Goal: Task Accomplishment & Management: Complete application form

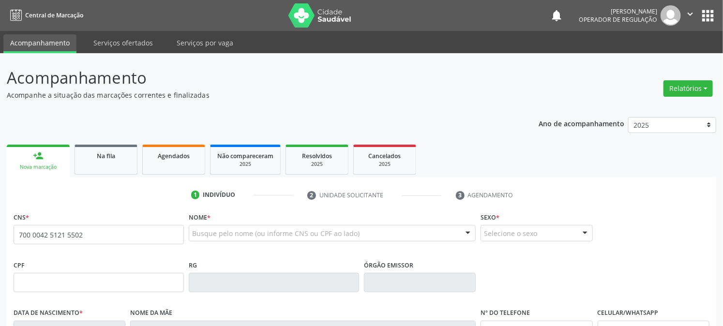
type input "700 0042 5121 5502"
type input "092.518.644-97"
type input "[DATE]"
type input "[PERSON_NAME]"
type input "[PHONE_NUMBER]"
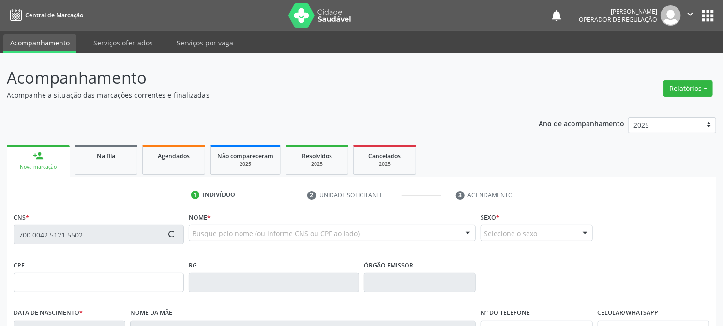
type input "[PHONE_NUMBER]"
type input "1"
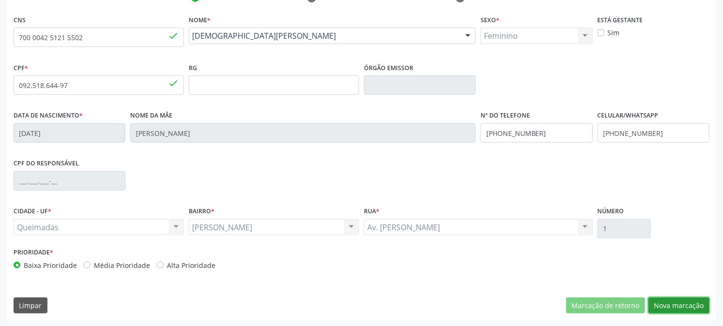
drag, startPoint x: 689, startPoint y: 310, endPoint x: 660, endPoint y: 312, distance: 28.1
click at [689, 310] on button "Nova marcação" at bounding box center [679, 306] width 61 height 16
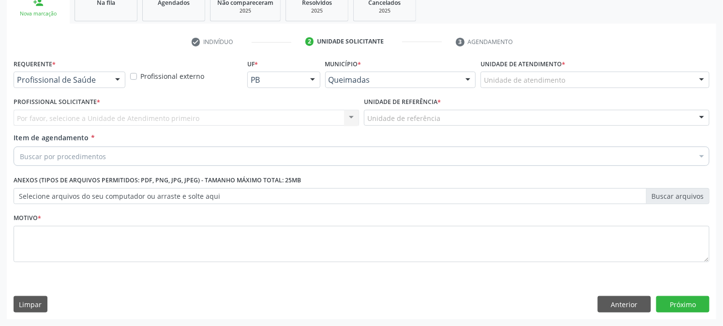
scroll to position [153, 0]
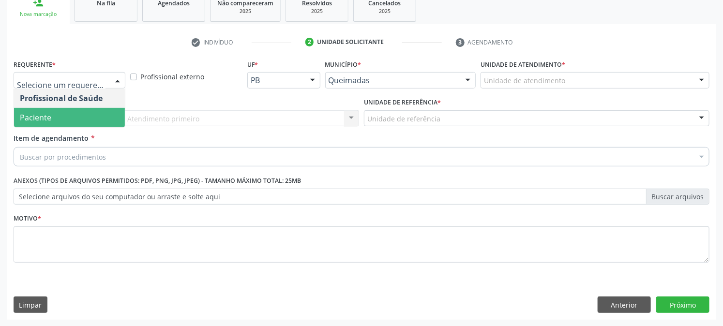
click at [51, 119] on span "Paciente" at bounding box center [69, 117] width 111 height 19
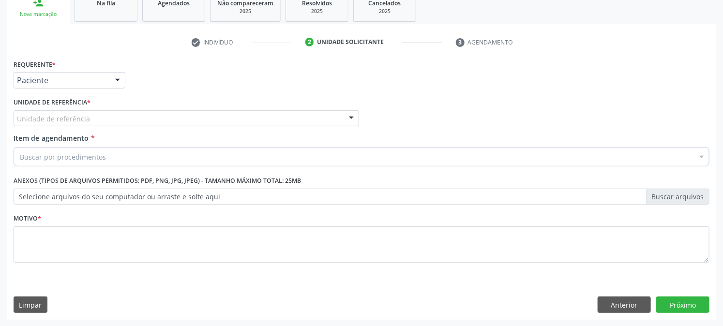
click at [52, 112] on div "Unidade de referência" at bounding box center [187, 118] width 346 height 16
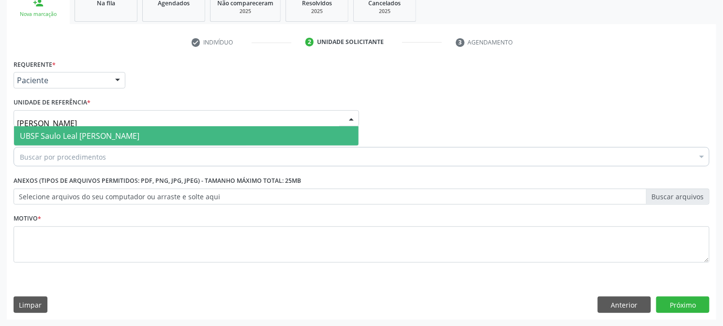
type input "SAULO"
click at [61, 126] on span "UBSF Saulo Leal [PERSON_NAME]" at bounding box center [186, 135] width 345 height 19
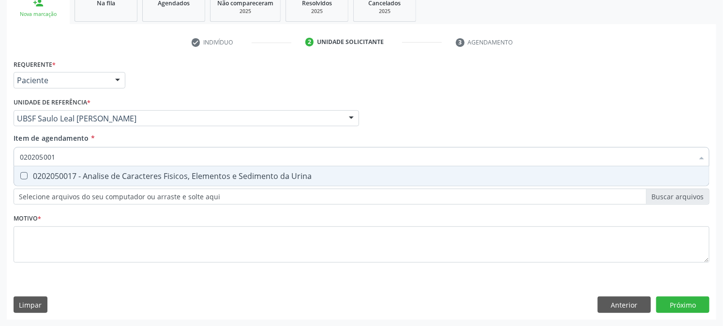
type input "0202050017"
click at [56, 178] on div "0202050017 - Analise de Caracteres Fisicos, Elementos e Sedimento da Urina" at bounding box center [362, 176] width 684 height 8
checkbox Urina "true"
drag, startPoint x: 72, startPoint y: 151, endPoint x: 0, endPoint y: 175, distance: 75.6
click at [0, 175] on div "Acompanhamento Acompanhe a situação das marcações correntes e finalizadas Relat…" at bounding box center [361, 113] width 723 height 427
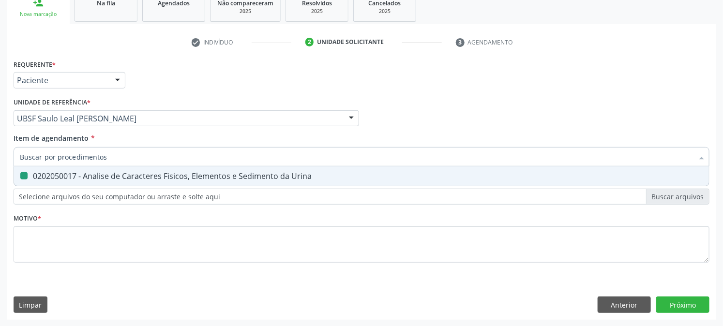
checkbox Urina "false"
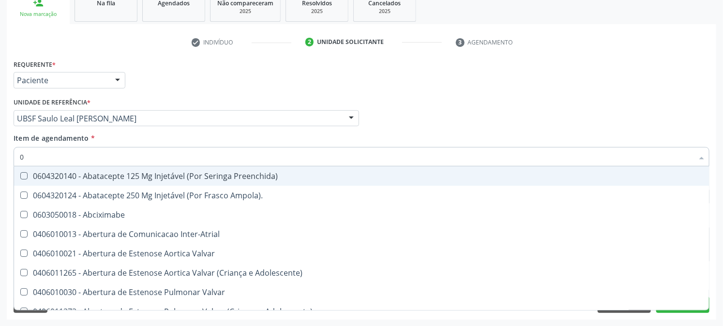
type input "02"
checkbox Psicossocial "true"
checkbox Urina "false"
type input "020"
checkbox Rim "true"
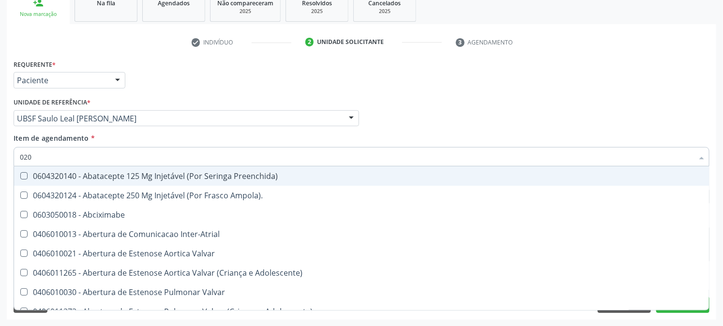
checkbox Psicossocial "false"
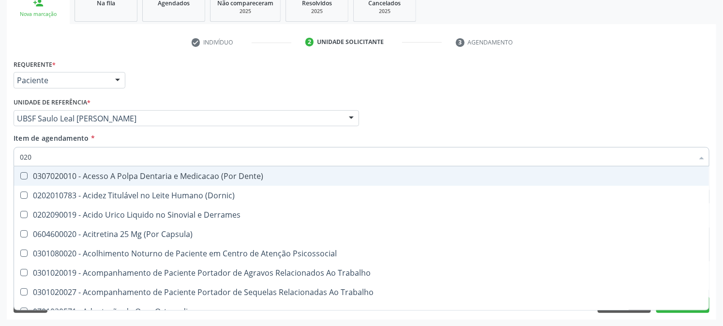
type input "0202"
checkbox Capsula\) "true"
checkbox Urina "false"
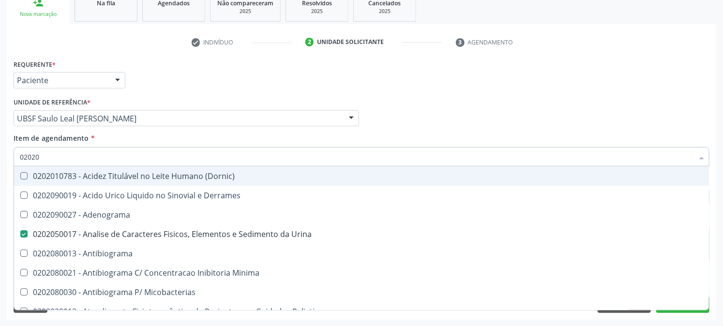
type input "020208"
checkbox Urina "false"
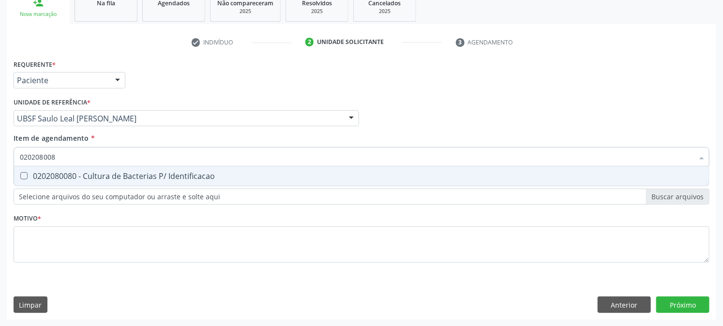
type input "0202080080"
click at [28, 177] on div "0202080080 - Cultura de Bacterias P/ Identificacao" at bounding box center [362, 176] width 684 height 8
checkbox Identificacao "true"
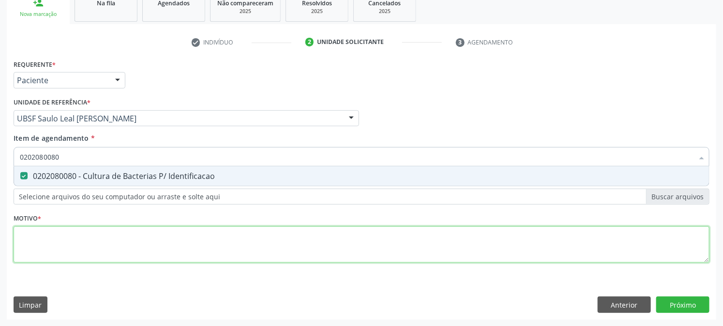
click at [48, 233] on div "Requerente * Paciente Profissional de Saúde Paciente Nenhum resultado encontrad…" at bounding box center [362, 166] width 696 height 219
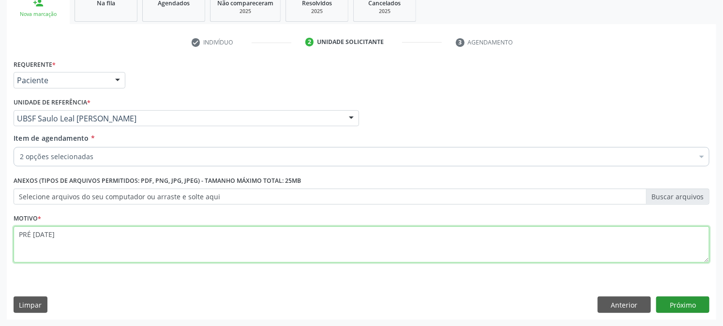
type textarea "PRÉ [DATE]"
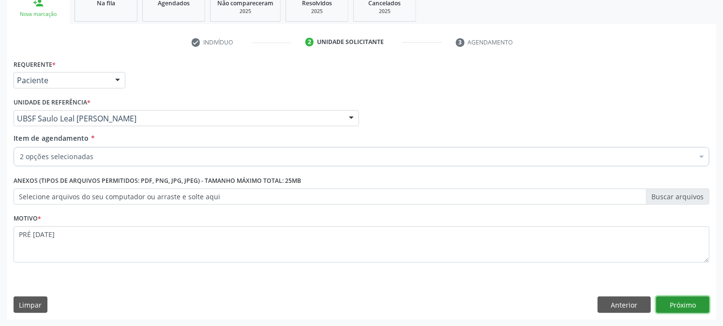
click at [684, 306] on button "Próximo" at bounding box center [683, 305] width 53 height 16
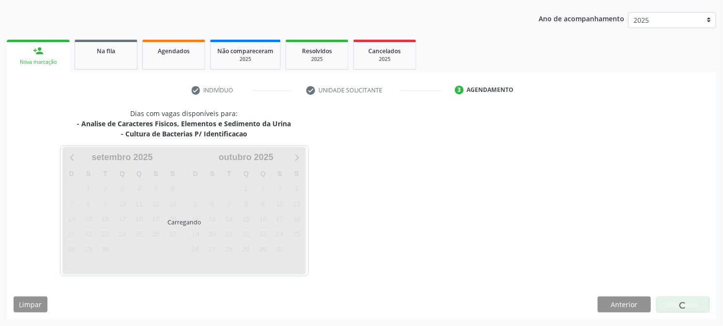
scroll to position [105, 0]
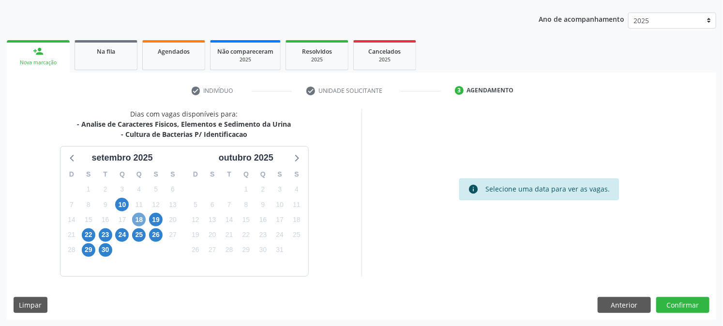
click at [141, 220] on span "18" at bounding box center [139, 220] width 14 height 14
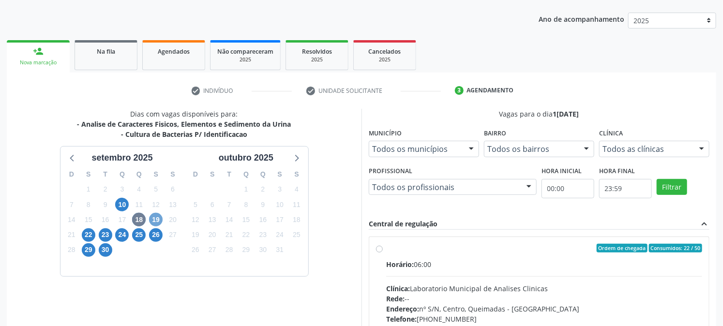
click at [158, 215] on span "19" at bounding box center [156, 220] width 14 height 14
click at [407, 238] on div "Ordem de chegada Consumidos: 2 / 50 Horário: 06:00 Clínica: Laboratorio Municip…" at bounding box center [539, 318] width 340 height 162
radio input "true"
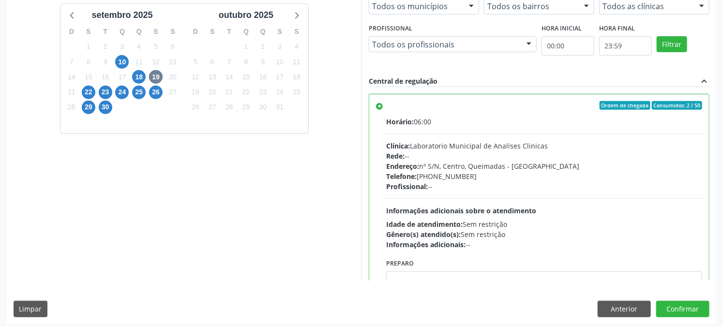
scroll to position [252, 0]
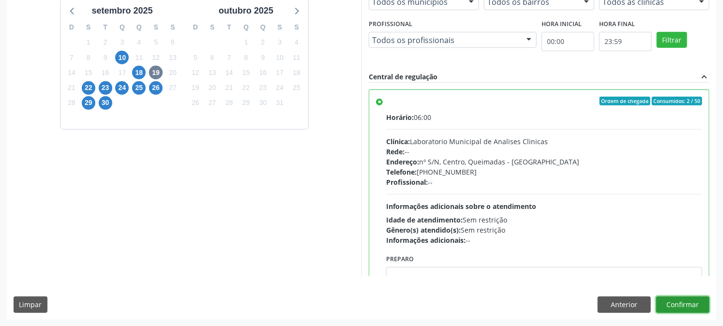
click at [684, 301] on button "Confirmar" at bounding box center [683, 305] width 53 height 16
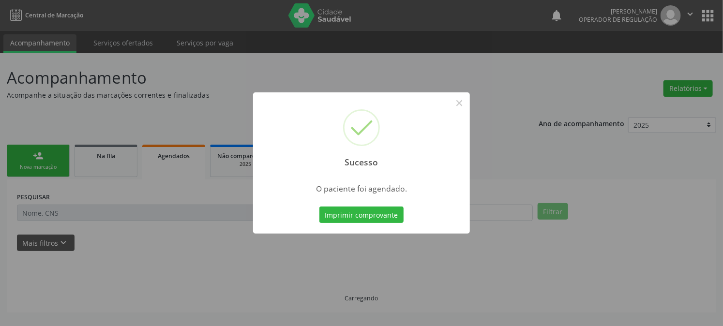
scroll to position [0, 0]
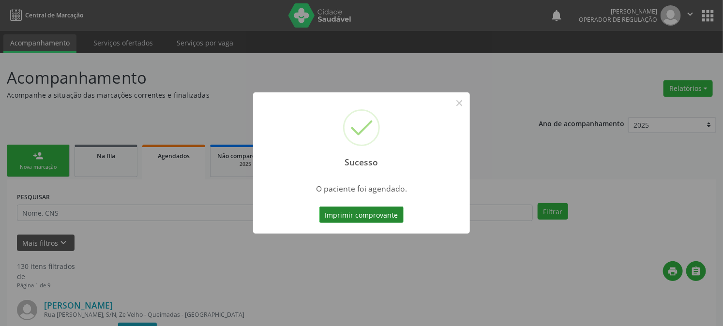
click at [366, 214] on button "Imprimir comprovante" at bounding box center [362, 215] width 84 height 16
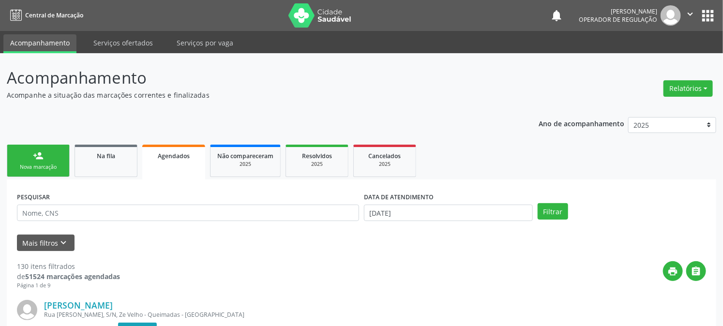
click at [32, 154] on link "person_add Nova marcação" at bounding box center [38, 161] width 63 height 32
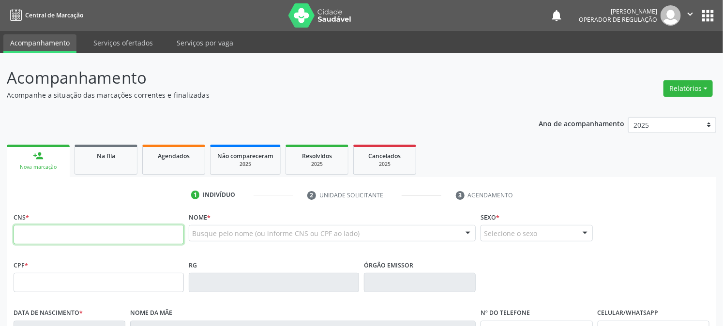
click at [80, 233] on input "text" at bounding box center [99, 234] width 170 height 19
type input "706 7015 2222 518"
drag, startPoint x: 111, startPoint y: 237, endPoint x: 0, endPoint y: 287, distance: 121.8
click at [0, 31] on div "Central de Marcação notifications [PERSON_NAME] Operador de regulação  Configu…" at bounding box center [361, 163] width 723 height 326
type input "706 7015 2222 2518"
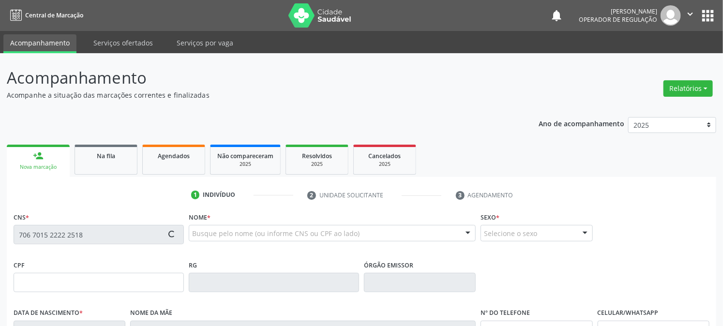
type input "015.753.634-37"
type input "[DATE]"
type input "[PERSON_NAME]"
type input "[PHONE_NUMBER]"
type input "4"
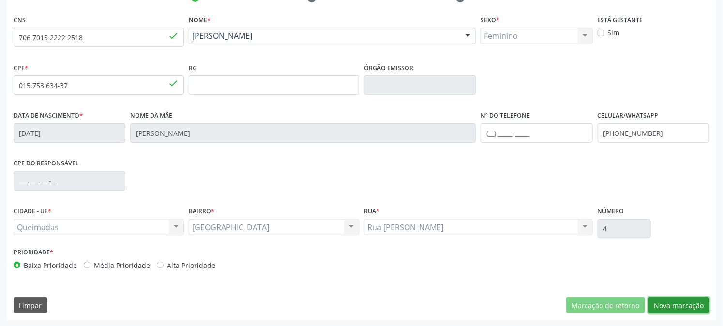
click at [679, 306] on button "Nova marcação" at bounding box center [679, 306] width 61 height 16
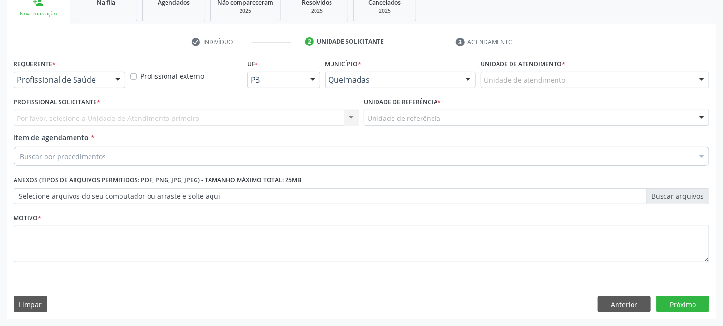
scroll to position [153, 0]
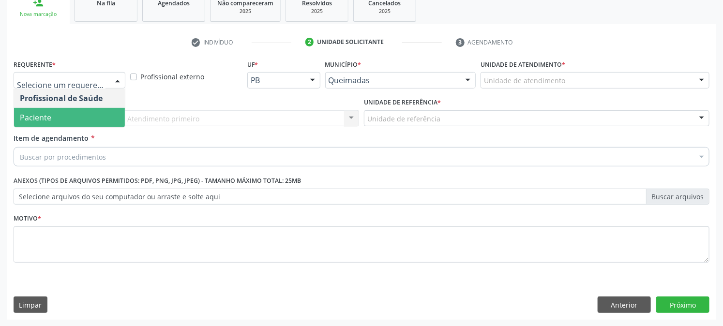
click at [85, 119] on span "Paciente" at bounding box center [69, 117] width 111 height 19
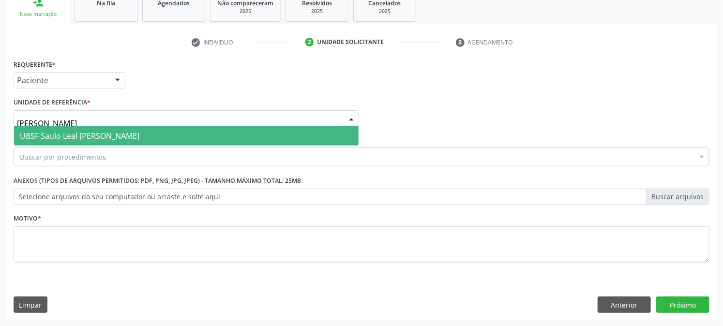
type input "SAULO"
click at [82, 137] on span "UBSF Saulo Leal [PERSON_NAME]" at bounding box center [80, 136] width 120 height 11
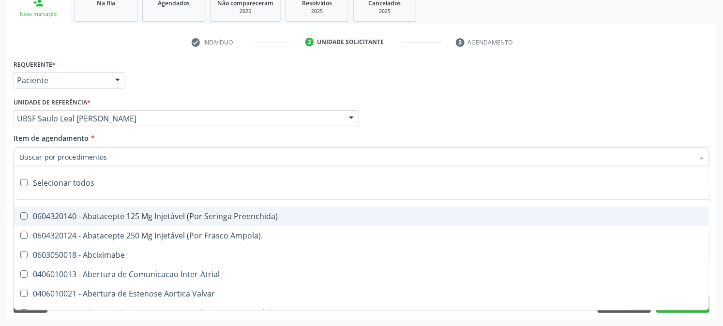
click at [81, 157] on input "Item de agendamento *" at bounding box center [357, 156] width 674 height 19
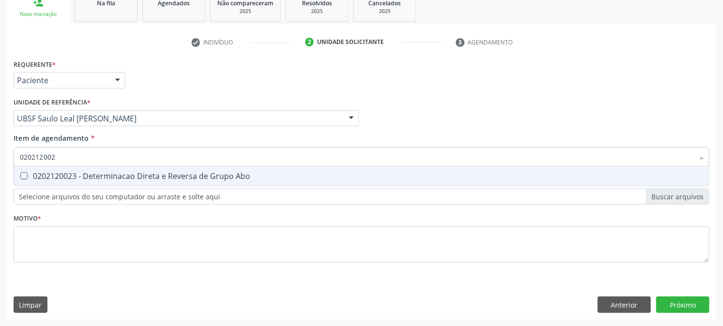
type input "0202120023"
drag, startPoint x: 79, startPoint y: 168, endPoint x: 75, endPoint y: 171, distance: 5.2
click at [78, 168] on span "0202120023 - Determinacao Direta e Reversa de Grupo Abo" at bounding box center [361, 176] width 695 height 19
checkbox Abo "true"
drag, startPoint x: 75, startPoint y: 153, endPoint x: 0, endPoint y: 188, distance: 82.1
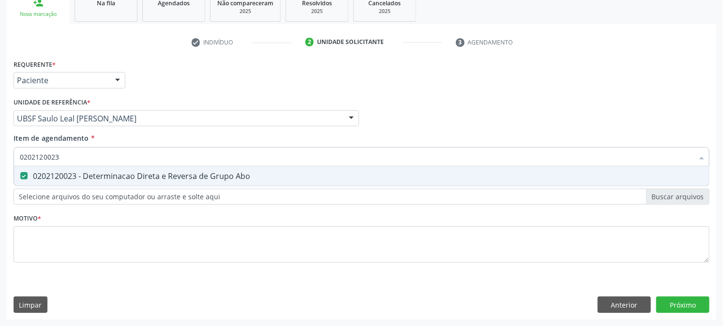
click at [0, 188] on div "Acompanhamento Acompanhe a situação das marcações correntes e finalizadas Relat…" at bounding box center [361, 113] width 723 height 427
checkbox Abo "false"
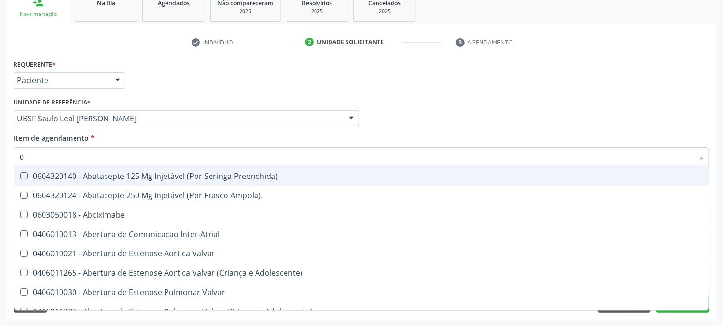
type input "02"
checkbox Ativa "true"
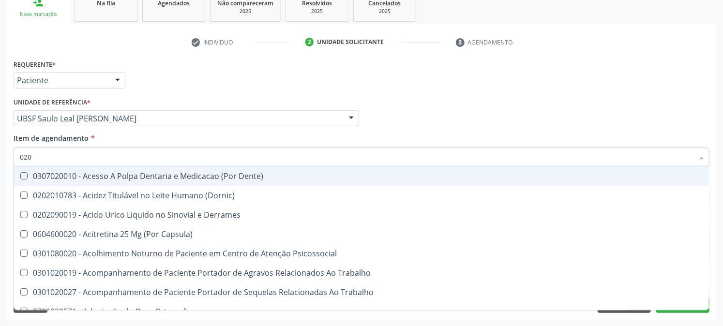
type input "0202"
checkbox Coagulacao "true"
checkbox Abo "false"
checkbox Xi "false"
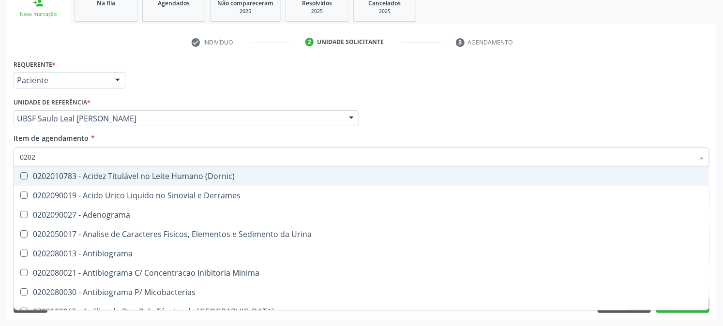
type input "02020"
checkbox Abo "false"
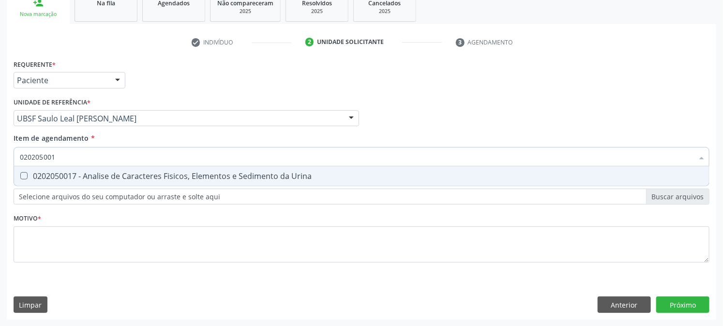
type input "0202050017"
click at [20, 173] on div at bounding box center [17, 176] width 7 height 8
checkbox Urina "true"
click at [0, 196] on div "Acompanhamento Acompanhe a situação das marcações correntes e finalizadas Relat…" at bounding box center [361, 113] width 723 height 427
checkbox Urina "false"
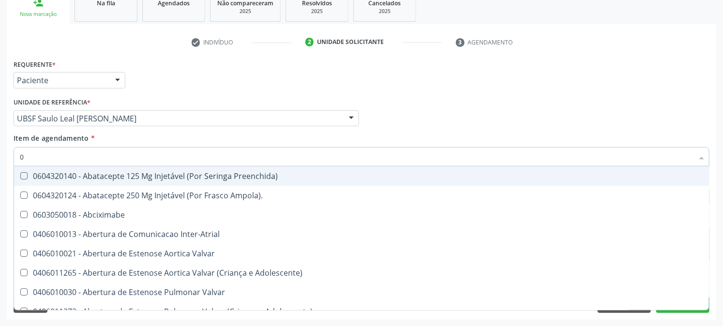
type input "02"
checkbox Psicossocial "true"
checkbox Urina "false"
checkbox Ativa "true"
type input "020"
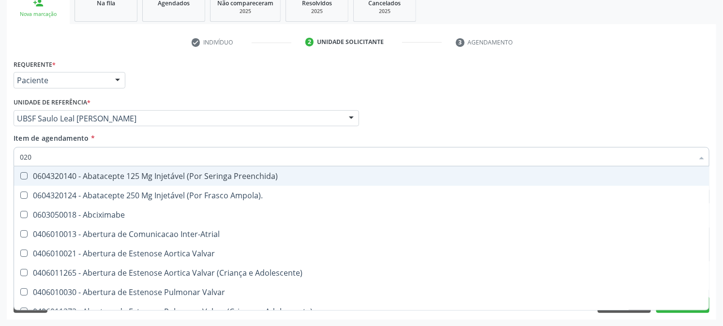
checkbox Rim "true"
checkbox Psicossocial "false"
checkbox População "true"
checkbox Ativa "false"
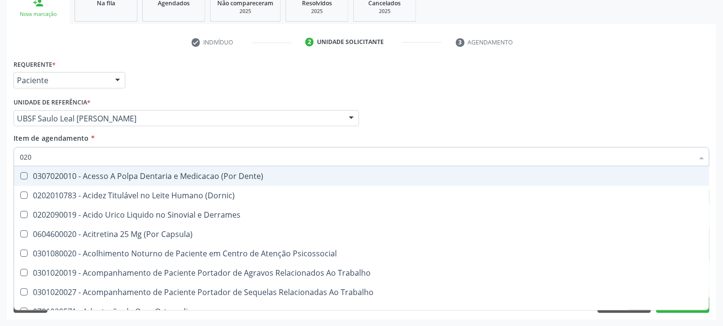
type input "0202"
checkbox Capsula\) "true"
checkbox Urina "false"
checkbox Coagulacao "true"
checkbox Abo "false"
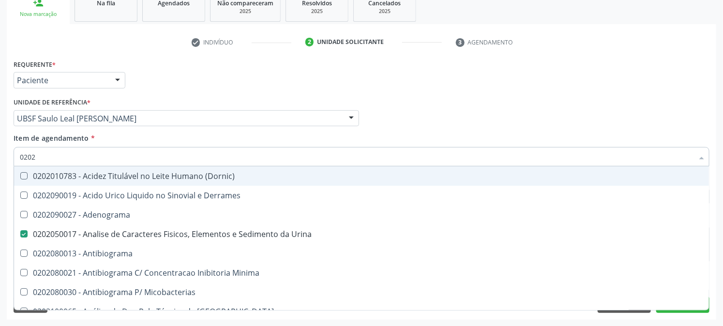
type input "02020"
checkbox Abo "false"
type input "020201"
checkbox Urina "false"
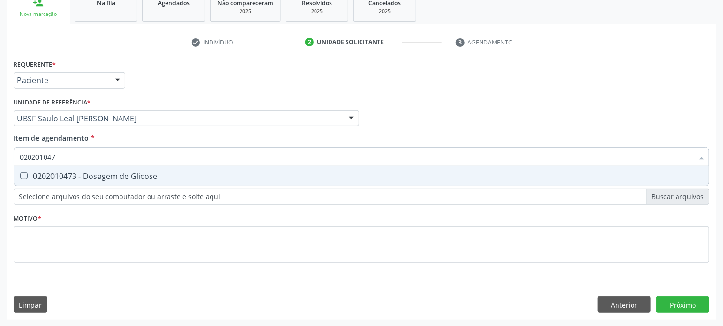
type input "0202010473"
click at [29, 176] on div "0202010473 - Dosagem de Glicose" at bounding box center [362, 176] width 684 height 8
checkbox Glicose "true"
drag, startPoint x: 72, startPoint y: 159, endPoint x: 0, endPoint y: 184, distance: 76.1
click at [0, 184] on div "Acompanhamento Acompanhe a situação das marcações correntes e finalizadas Relat…" at bounding box center [361, 113] width 723 height 427
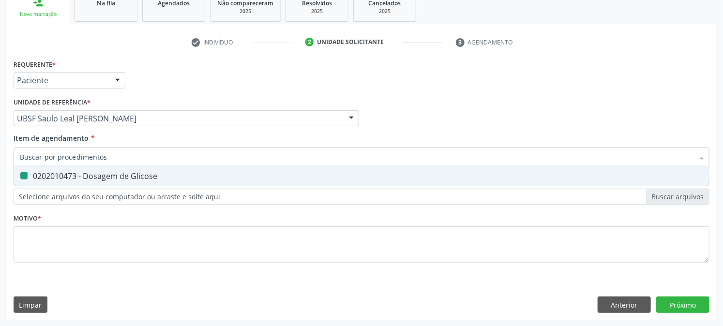
checkbox Glicose "false"
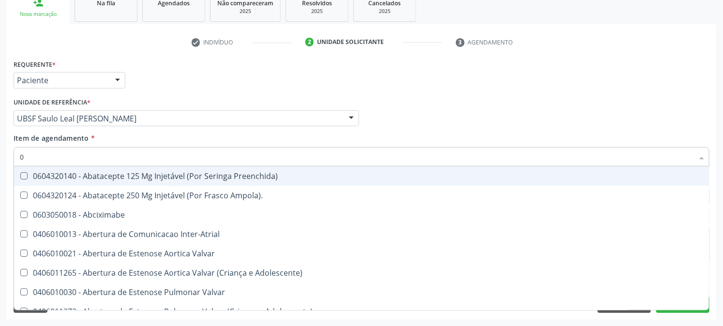
type input "02"
checkbox Psicossocial "true"
checkbox Urina "false"
checkbox Ativa "true"
checkbox Comprimido\) "true"
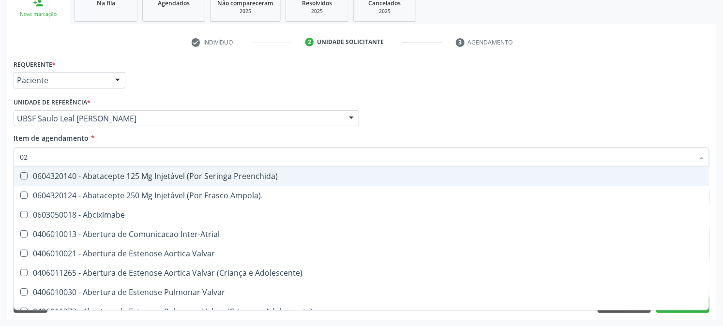
type input "020"
checkbox Rim "true"
checkbox Psicossocial "false"
checkbox População "true"
checkbox Ativa "false"
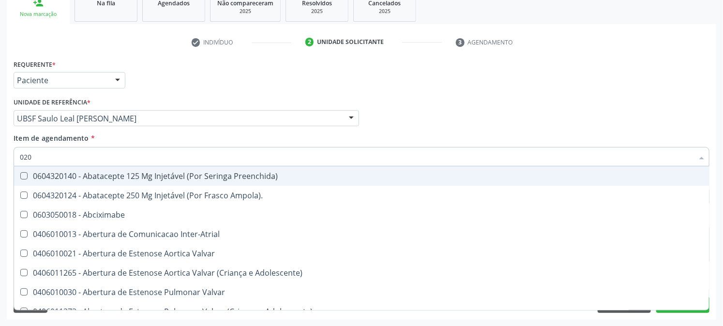
checkbox Ampola\) "true"
checkbox Comprimido\) "false"
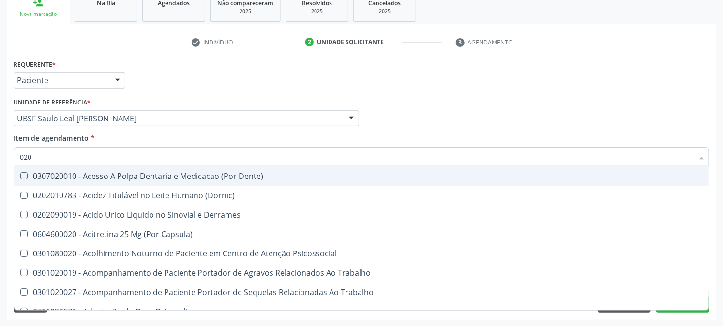
type input "0202"
checkbox Capsula\) "true"
checkbox Urina "false"
checkbox Coagulacao "true"
checkbox Cortante "true"
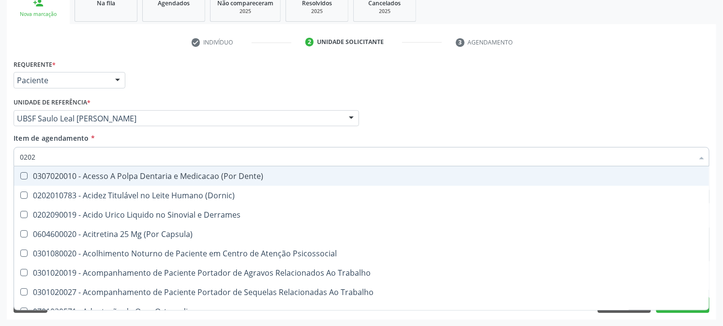
checkbox Abo "false"
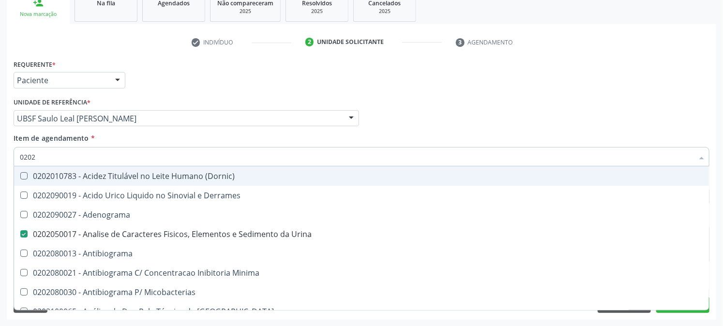
type input "02020"
checkbox Abo "false"
checkbox Xiii "true"
checkbox Glicose "false"
type input "020202"
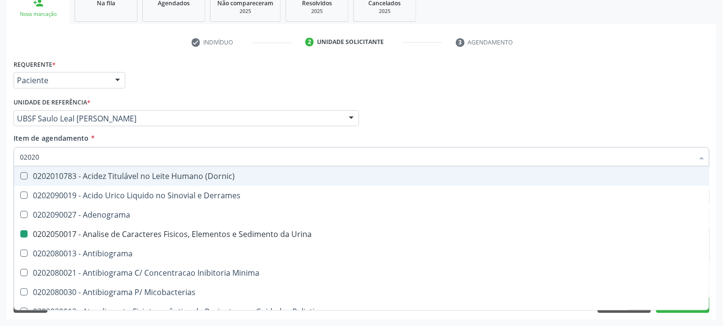
checkbox Urina "false"
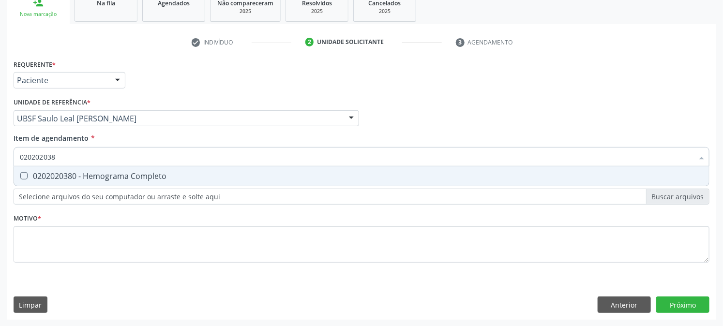
type input "0202020380"
click at [26, 170] on span "0202020380 - Hemograma Completo" at bounding box center [361, 176] width 695 height 19
checkbox Completo "true"
drag, startPoint x: 65, startPoint y: 157, endPoint x: 0, endPoint y: 171, distance: 66.4
click at [0, 171] on div "Acompanhamento Acompanhe a situação das marcações correntes e finalizadas Relat…" at bounding box center [361, 113] width 723 height 427
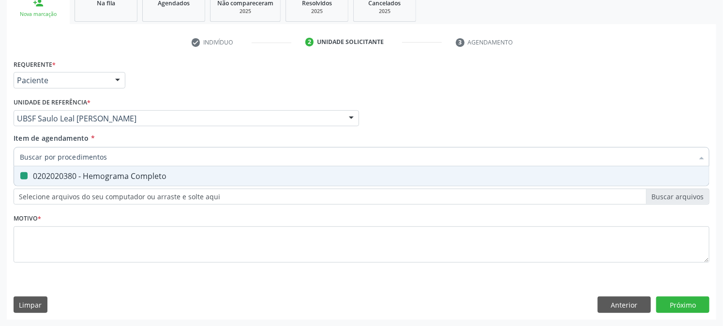
checkbox Completo "false"
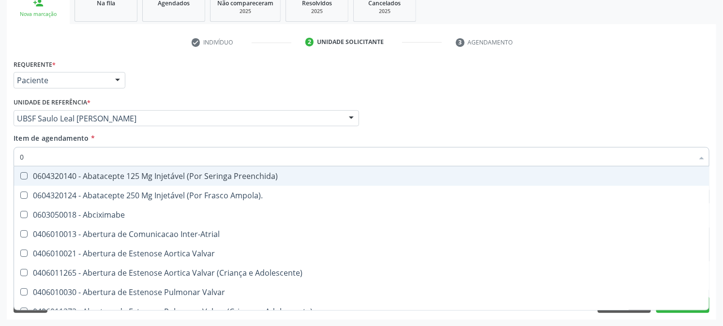
type input "02"
checkbox Psicossocial "true"
checkbox Urina "false"
checkbox Ativa "true"
checkbox Comprimido\) "true"
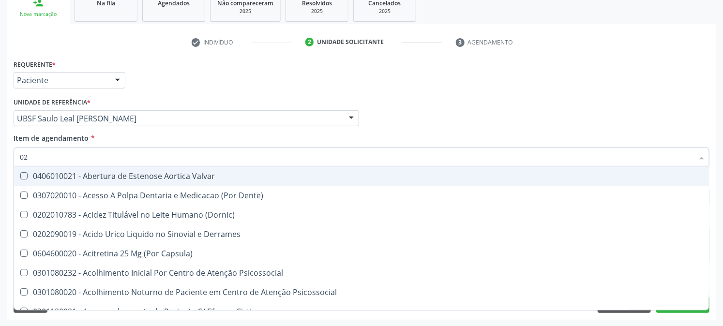
type input "020"
checkbox Frasco-Ampola\) "true"
checkbox Urina "false"
checkbox Creatinina "true"
checkbox Abo "false"
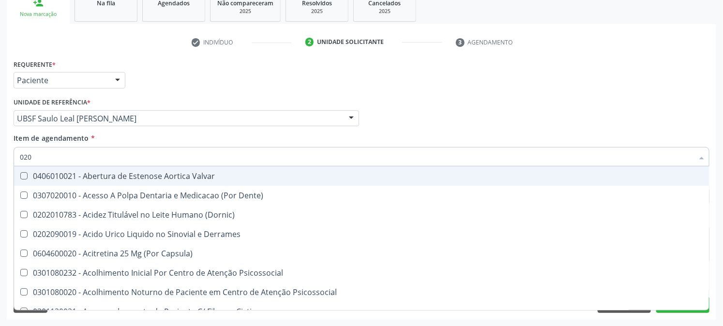
checkbox Osmolaridade "true"
checkbox Glicose "false"
checkbox Eletro-Oculografia "true"
type input "0202"
checkbox Derrames "true"
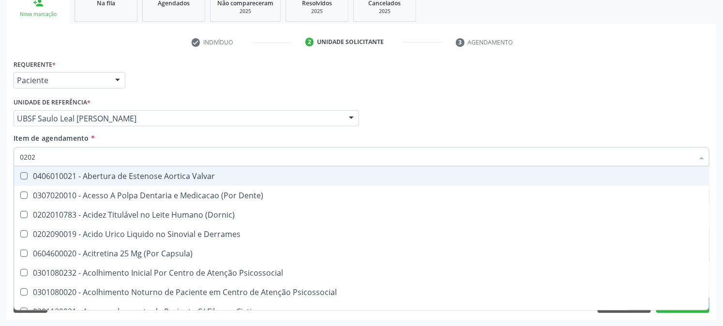
checkbox Frasco-Ampola\) "false"
checkbox Solo "true"
checkbox Epidemiológica "true"
checkbox Septostomia "true"
checkbox Creatinina "false"
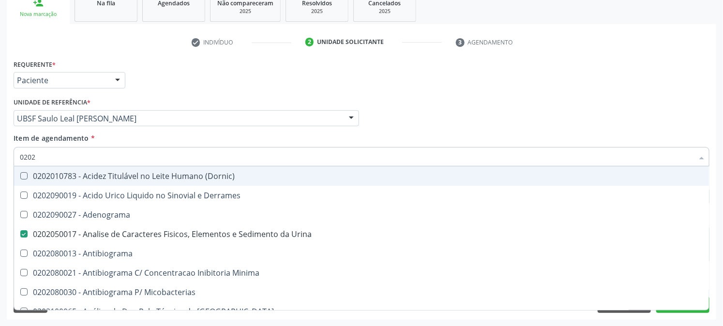
type input "02020"
checkbox Abo "false"
checkbox Xiii "true"
checkbox Glicose "false"
checkbox Zinco "true"
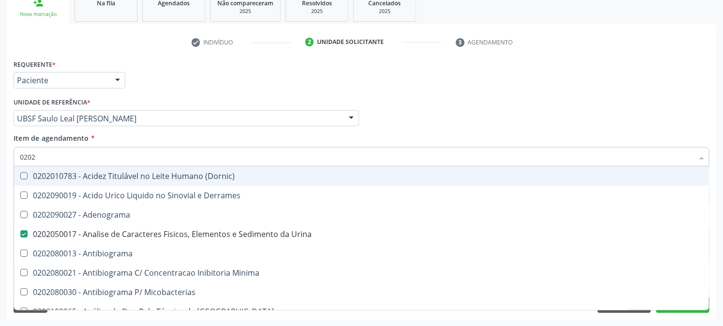
checkbox Completo "false"
type input "020203"
checkbox Urina "false"
checkbox Molecular "true"
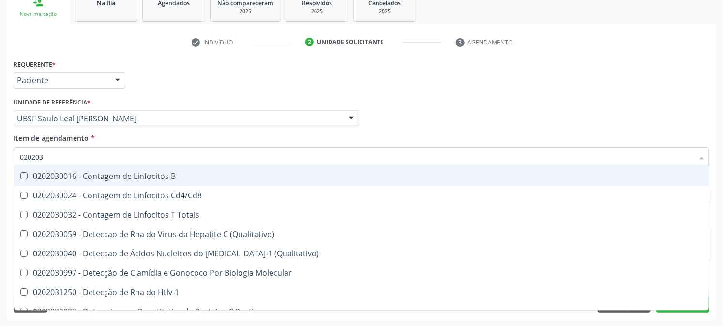
type input "0202030"
checkbox Completo "false"
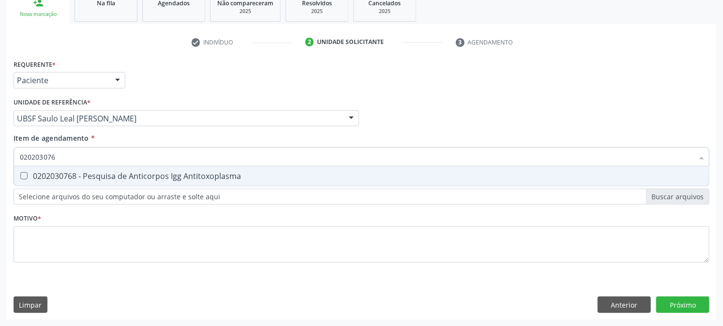
type input "0202030768"
drag, startPoint x: 22, startPoint y: 176, endPoint x: 50, endPoint y: 170, distance: 28.3
click at [23, 176] on Antitoxoplasma at bounding box center [23, 175] width 7 height 7
click at [20, 176] on Antitoxoplasma "checkbox" at bounding box center [17, 176] width 6 height 6
checkbox Antitoxoplasma "true"
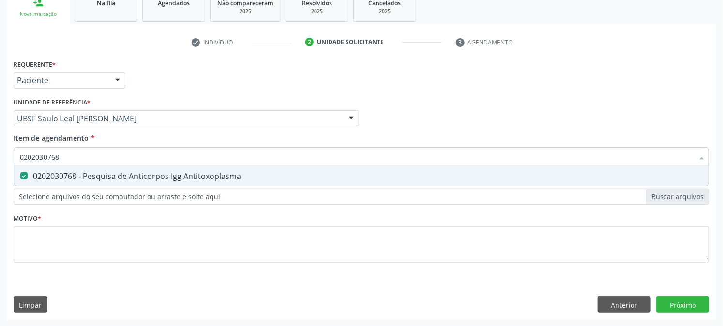
drag, startPoint x: 72, startPoint y: 158, endPoint x: 0, endPoint y: 186, distance: 77.0
click at [0, 186] on div "Acompanhamento Acompanhe a situação das marcações correntes e finalizadas Relat…" at bounding box center [361, 113] width 723 height 427
checkbox Antitoxoplasma "false"
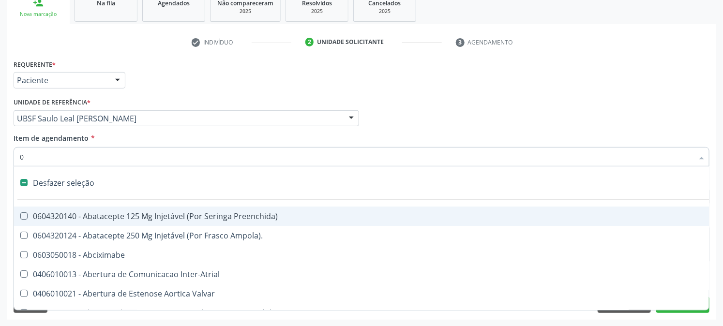
type input "02"
checkbox Psicossocial "true"
checkbox Urina "false"
checkbox Ativa "true"
checkbox Comprimido\) "true"
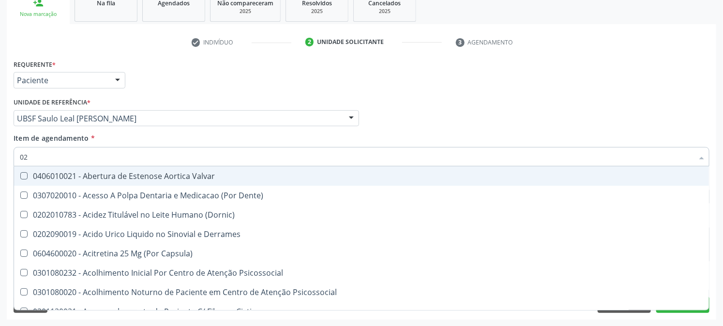
type input "020"
checkbox Frasco-Ampola\) "true"
checkbox Urina "false"
checkbox Creatinina "true"
checkbox Abo "false"
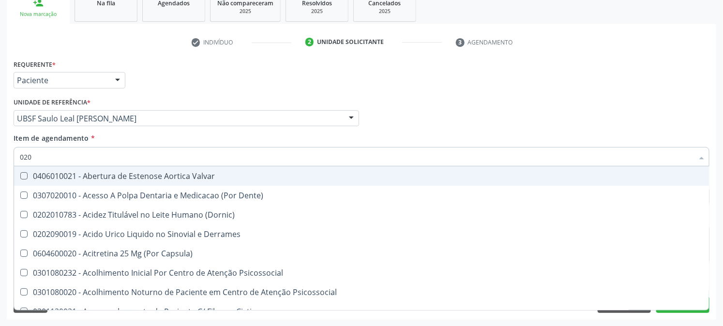
checkbox Osmolaridade "true"
checkbox Glicose "false"
checkbox Eletro-Oculografia "true"
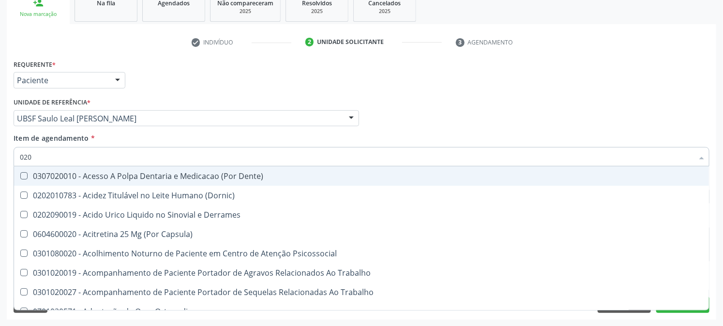
type input "0202"
checkbox Capsula\) "true"
checkbox Urina "false"
checkbox Coagulacao "true"
checkbox Cortante "true"
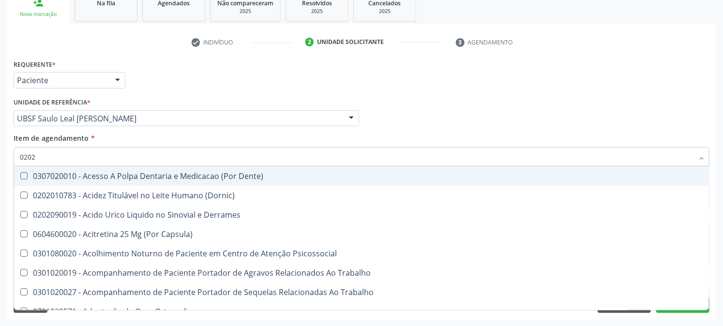
checkbox Revisao "true"
checkbox Abo "false"
checkbox Bandas\) "true"
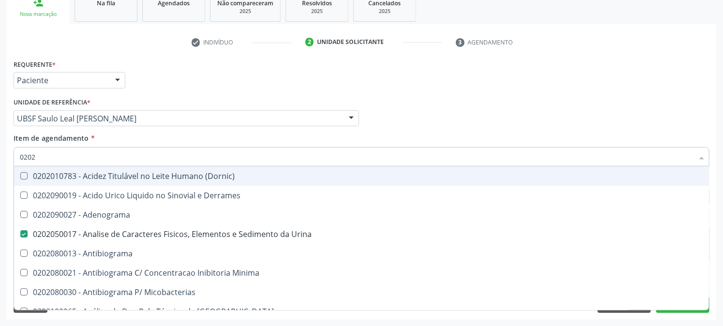
type input "02020"
checkbox Abo "false"
checkbox Xiii "true"
checkbox Glicose "false"
checkbox Zinco "true"
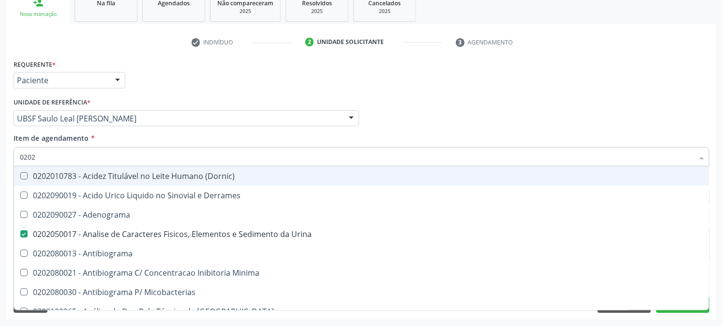
checkbox Completo "false"
checkbox Oncologia "true"
checkbox Antitoxoplasma "false"
type input "020203"
checkbox Urina "false"
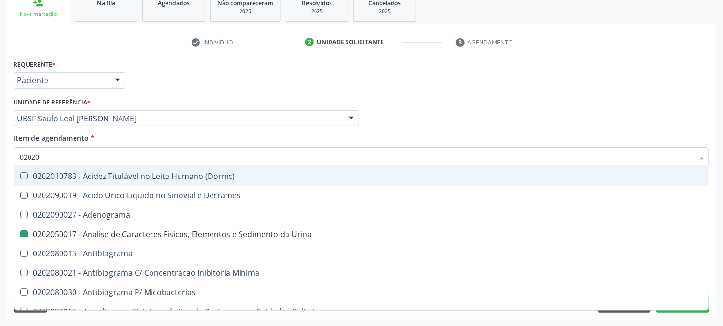
checkbox Molecular "true"
checkbox Aluminio "true"
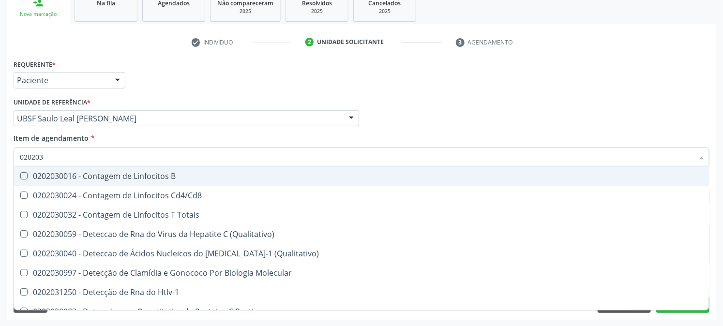
type input "0202030"
checkbox Completo "false"
checkbox Liso "true"
checkbox Antitoxoplasma "false"
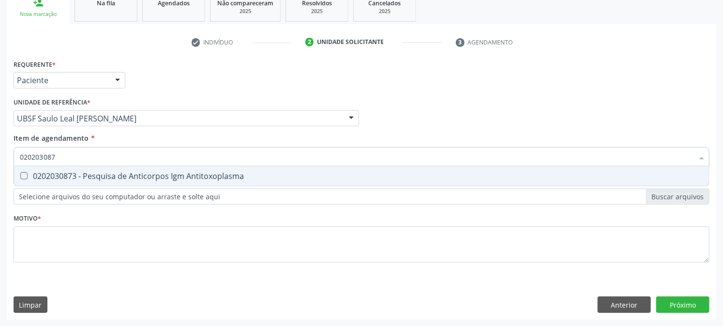
type input "0202030873"
click at [45, 172] on div "0202030873 - Pesquisa de Anticorpos Igm Antitoxoplasma" at bounding box center [362, 176] width 684 height 8
checkbox Antitoxoplasma "true"
drag, startPoint x: 5, startPoint y: 175, endPoint x: 0, endPoint y: 181, distance: 7.2
click at [0, 181] on div "Acompanhamento Acompanhe a situação das marcações correntes e finalizadas Relat…" at bounding box center [361, 113] width 723 height 427
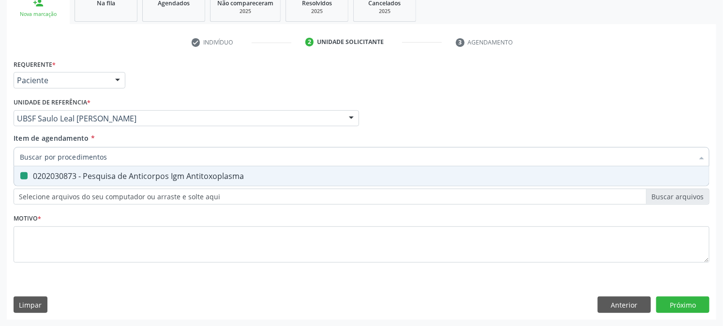
checkbox Antitoxoplasma "false"
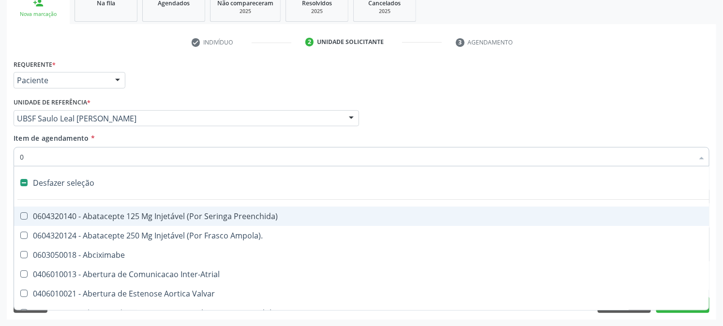
type input "02"
checkbox Psicossocial "true"
checkbox Urina "false"
checkbox Ativa "true"
checkbox Comprimido\) "true"
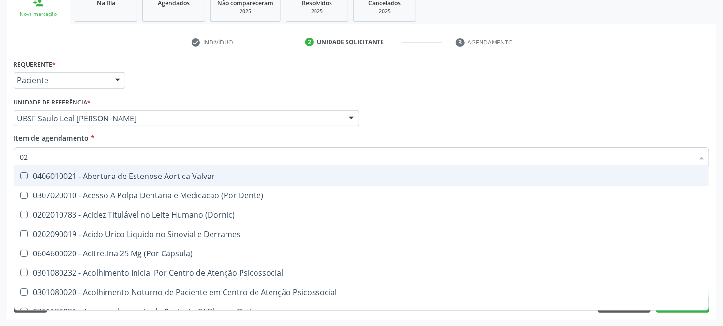
type input "020"
checkbox Frasco-Ampola\) "true"
checkbox Urina "false"
checkbox Creatinina "true"
checkbox Abo "false"
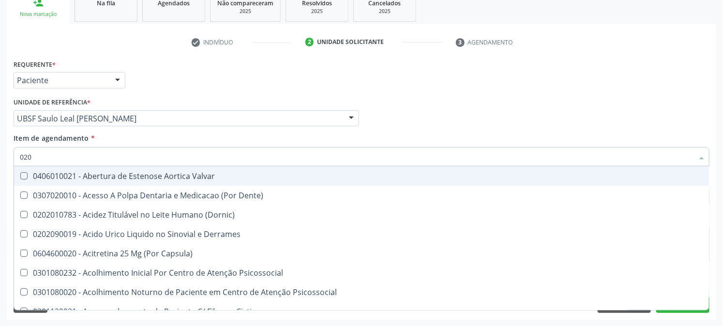
checkbox Osmolaridade "true"
checkbox Glicose "false"
checkbox Eletro-Oculografia "true"
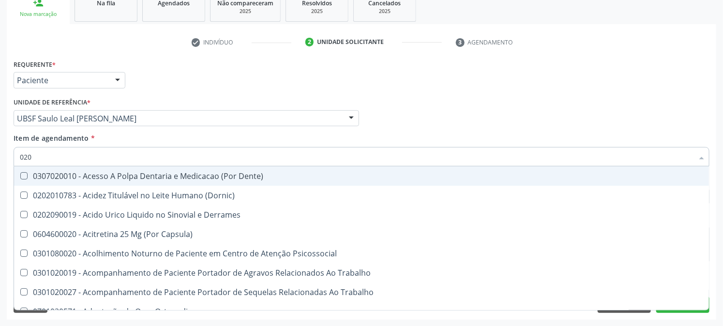
type input "0202"
checkbox Capsula\) "true"
checkbox Urina "false"
checkbox Coagulacao "true"
checkbox Cortante "true"
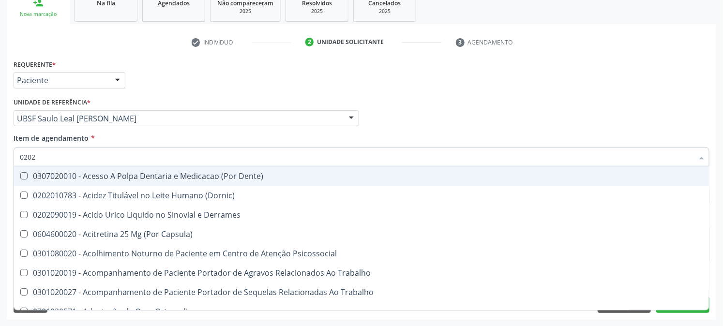
checkbox Revisao "true"
checkbox Abo "false"
checkbox Bandas\) "true"
checkbox Glomerular "true"
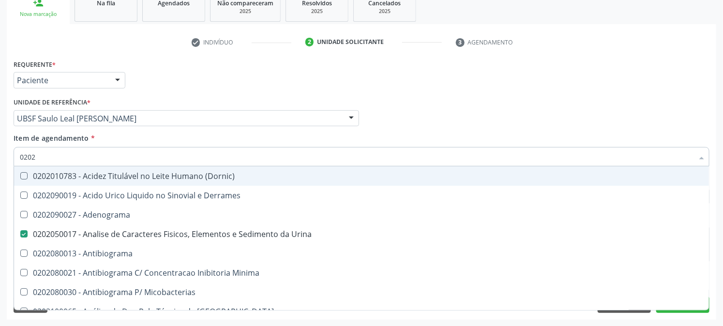
type input "02020"
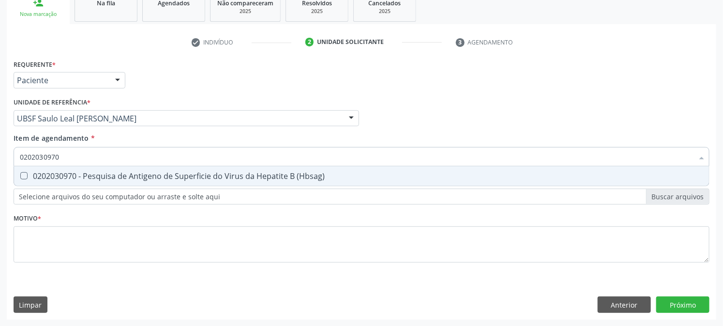
drag, startPoint x: 26, startPoint y: 171, endPoint x: 44, endPoint y: 170, distance: 17.9
click at [27, 171] on span "0202030970 - Pesquisa de Antigeno de Superficie do Virus da Hepatite B (Hbsag)" at bounding box center [361, 176] width 695 height 19
drag, startPoint x: 84, startPoint y: 157, endPoint x: 0, endPoint y: 202, distance: 95.5
click at [0, 202] on div "Acompanhamento Acompanhe a situação das marcações correntes e finalizadas Relat…" at bounding box center [361, 113] width 723 height 427
click at [38, 177] on div "0202120082 - Pesquisa de Fator Rh (Inclui D Fraco)" at bounding box center [362, 176] width 684 height 8
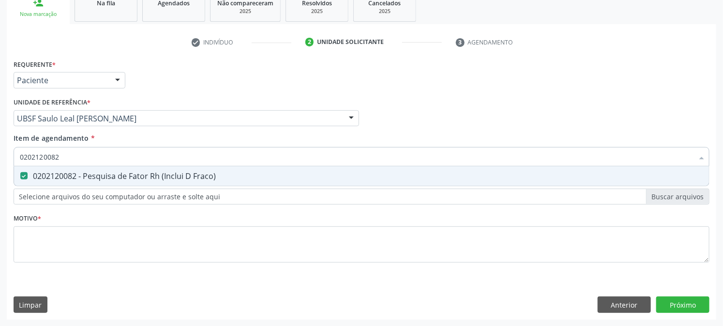
drag, startPoint x: 65, startPoint y: 165, endPoint x: 10, endPoint y: 185, distance: 59.0
click at [0, 170] on div "Acompanhamento Acompanhe a situação das marcações correntes e finalizadas Relat…" at bounding box center [361, 113] width 723 height 427
click at [31, 165] on input "0202030300" at bounding box center [357, 156] width 674 height 19
click at [34, 172] on div "0202030300 - Pesquisa de Anticorpos Anti-[MEDICAL_DATA]-1 + [MEDICAL_DATA]-2 ([…" at bounding box center [362, 176] width 684 height 8
drag, startPoint x: 63, startPoint y: 163, endPoint x: 0, endPoint y: 175, distance: 64.6
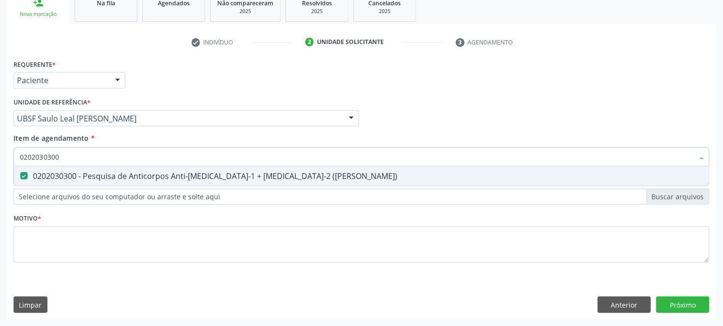
click at [0, 175] on div "Acompanhamento Acompanhe a situação das marcações correntes e finalizadas Relat…" at bounding box center [361, 113] width 723 height 427
click at [22, 178] on \(Tia\) at bounding box center [23, 175] width 7 height 7
click at [20, 178] on \(Tia\) "checkbox" at bounding box center [17, 176] width 6 height 6
drag, startPoint x: 0, startPoint y: 178, endPoint x: 0, endPoint y: 187, distance: 9.2
click at [0, 187] on div "Acompanhamento Acompanhe a situação das marcações correntes e finalizadas Relat…" at bounding box center [361, 113] width 723 height 427
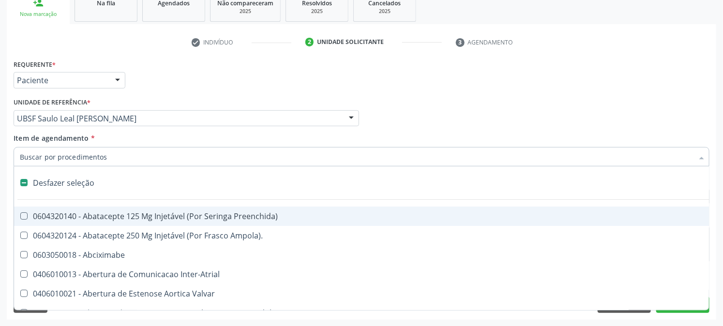
click at [3, 195] on div "Acompanhamento Acompanhe a situação das marcações correntes e finalizadas Relat…" at bounding box center [361, 113] width 723 height 427
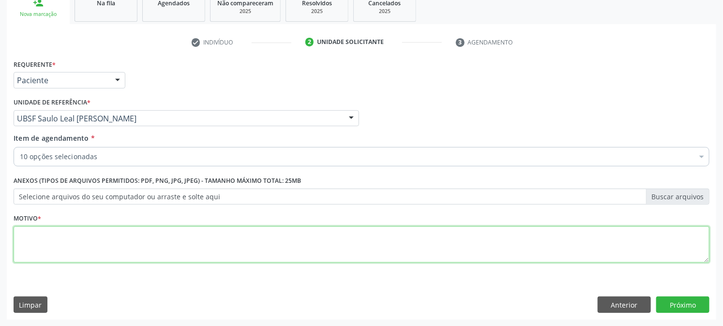
click at [41, 248] on textarea at bounding box center [362, 245] width 696 height 37
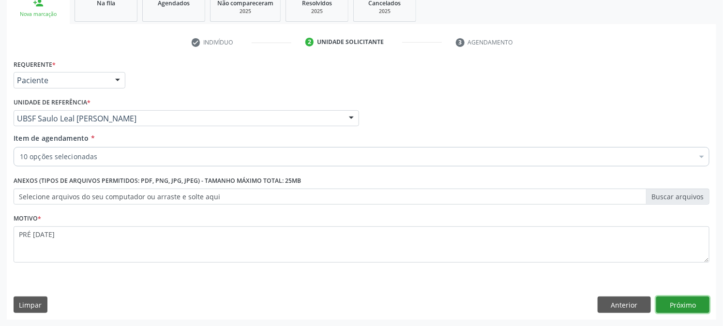
click at [679, 302] on button "Próximo" at bounding box center [683, 305] width 53 height 16
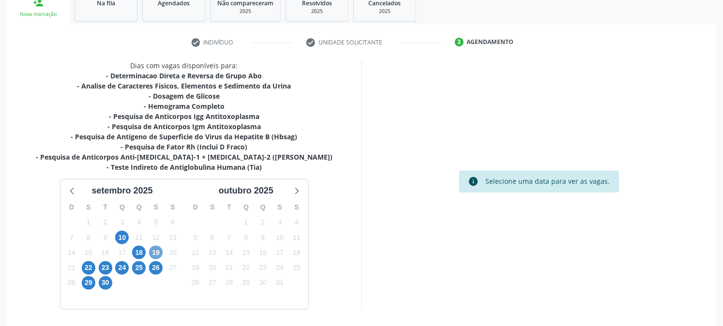
drag, startPoint x: 153, startPoint y: 250, endPoint x: 158, endPoint y: 252, distance: 5.1
click at [153, 250] on span "19" at bounding box center [156, 253] width 14 height 14
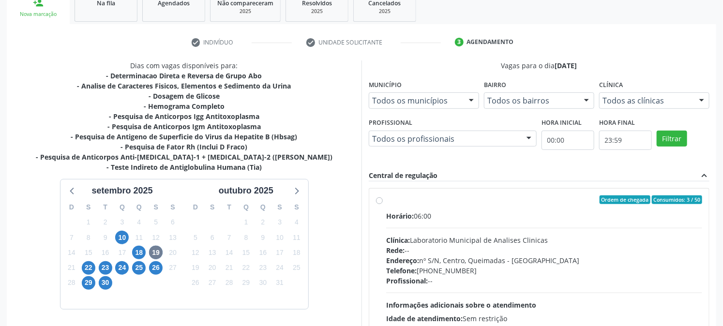
click at [398, 205] on label "Ordem de chegada Consumidos: 3 / 50 Horário: 06:00 Clínica: Laboratorio Municip…" at bounding box center [544, 270] width 316 height 149
click at [383, 204] on input "Ordem de chegada Consumidos: 3 / 50 Horário: 06:00 Clínica: Laboratorio Municip…" at bounding box center [379, 200] width 7 height 9
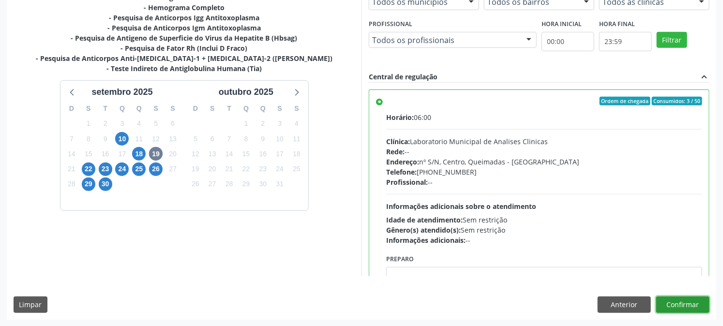
click at [694, 297] on button "Confirmar" at bounding box center [683, 305] width 53 height 16
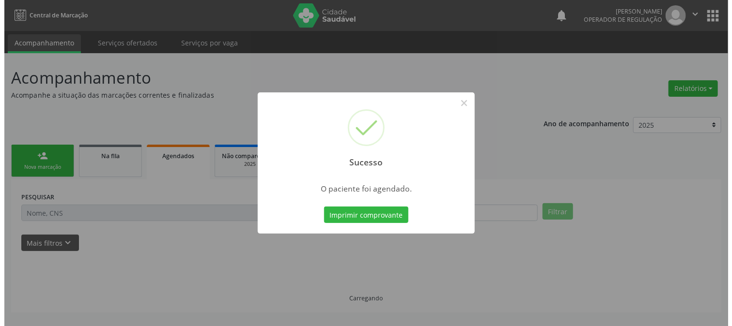
scroll to position [0, 0]
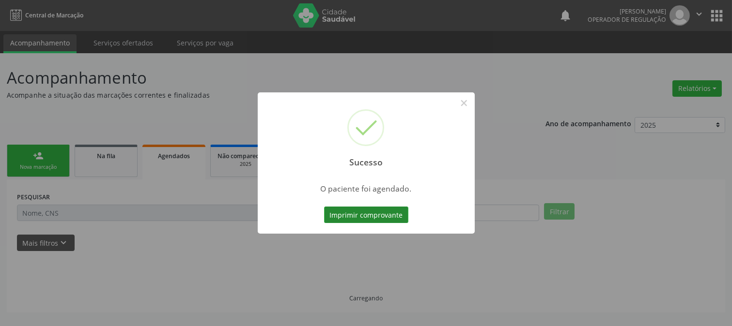
click at [332, 210] on button "Imprimir comprovante" at bounding box center [366, 215] width 84 height 16
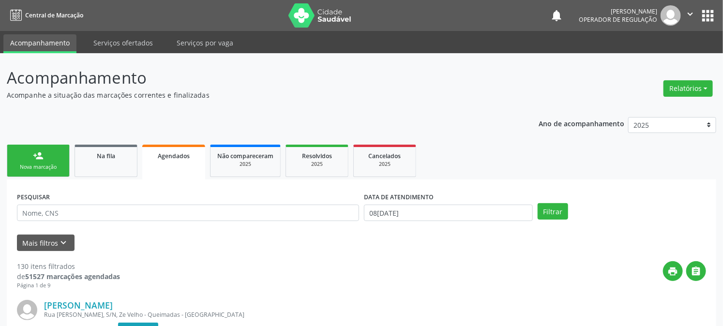
click at [53, 159] on link "person_add Nova marcação" at bounding box center [38, 161] width 63 height 32
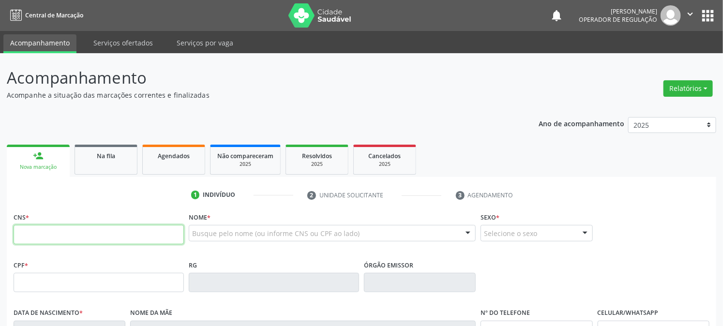
click at [91, 230] on input "text" at bounding box center [99, 234] width 170 height 19
type input "704 3075 9995 0790"
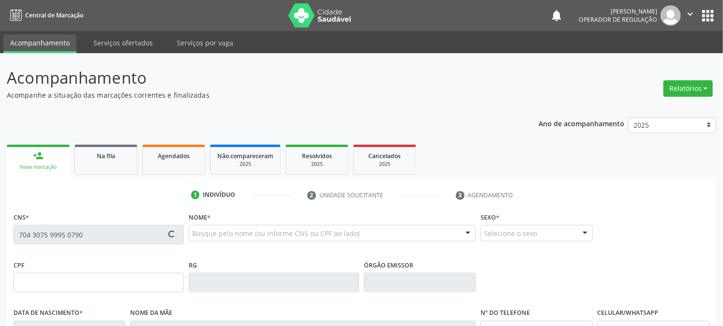
type input "129.198.234-50"
type input "12/04/1998"
type input "Maria Zelia Serafim de Oliveira"
type input "(83) 99193-8258"
type input "1090"
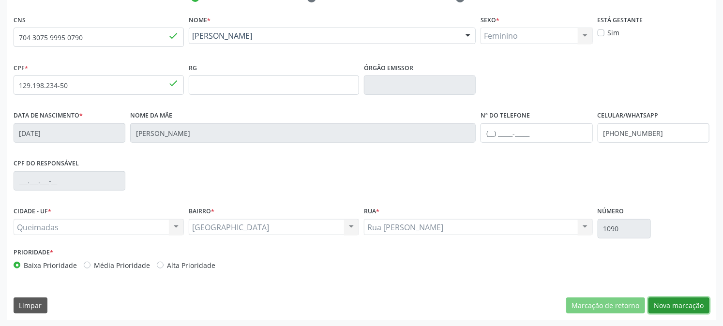
click at [680, 312] on button "Nova marcação" at bounding box center [679, 306] width 61 height 16
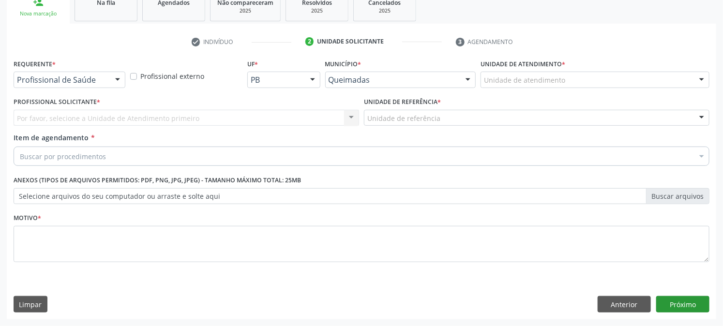
scroll to position [153, 0]
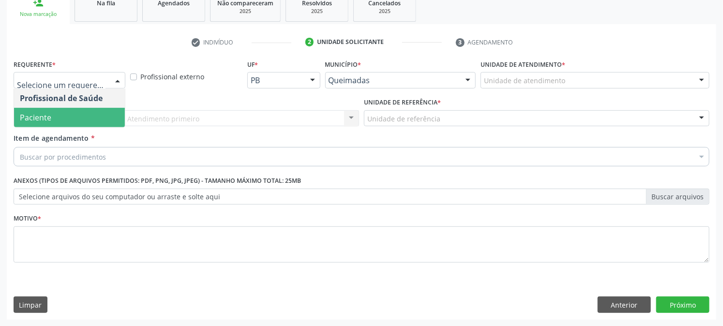
click at [32, 131] on div "Profissional Solicitante * Por favor, selecione a Unidade de Atendimento primei…" at bounding box center [186, 114] width 351 height 38
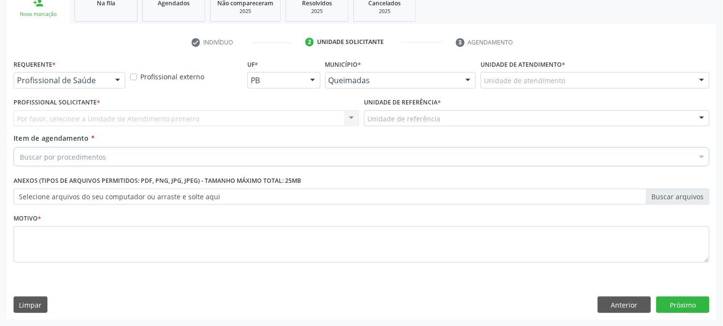
click at [47, 113] on div "Por favor, selecione a Unidade de Atendimento primeiro Nenhum resultado encontr…" at bounding box center [187, 118] width 346 height 16
click at [54, 85] on div "Profissional de Saúde" at bounding box center [70, 80] width 112 height 16
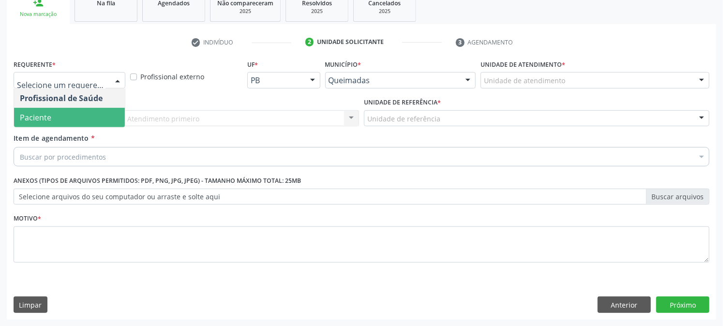
click at [55, 113] on span "Paciente" at bounding box center [69, 117] width 111 height 19
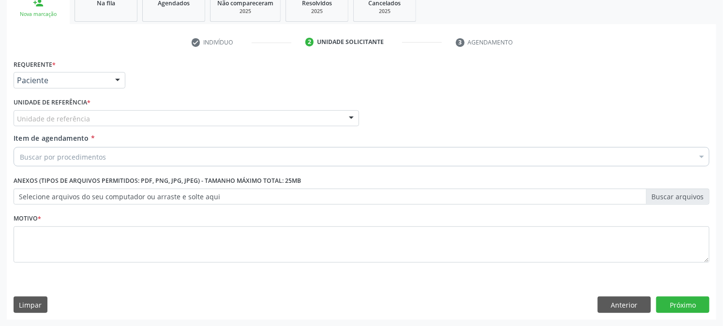
click at [56, 110] on div "Unidade de referência" at bounding box center [187, 118] width 346 height 16
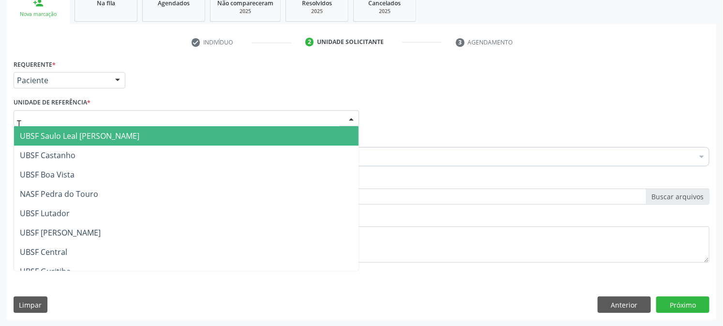
type input "TI"
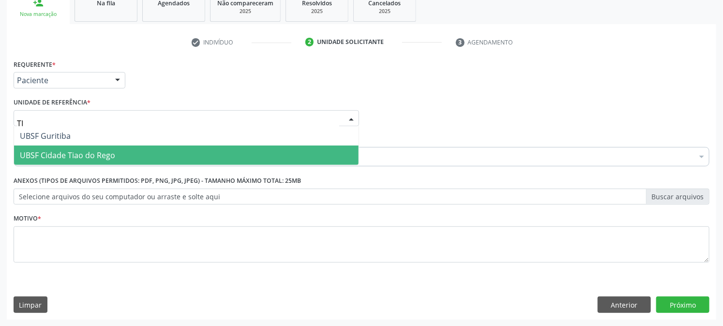
click at [65, 153] on span "UBSF Cidade Tiao do Rego" at bounding box center [67, 155] width 95 height 11
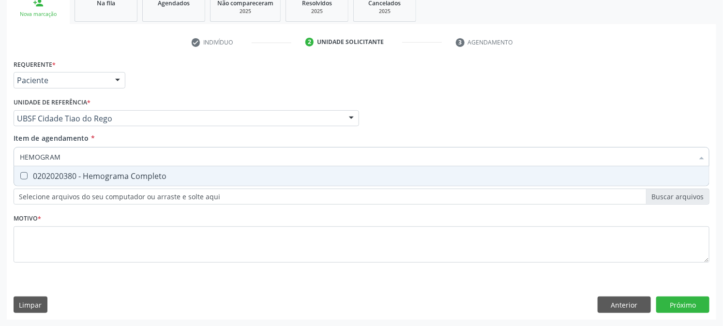
type input "HEMOGRAMA"
click at [45, 173] on div "0202020380 - Hemograma Completo" at bounding box center [362, 176] width 684 height 8
checkbox Completo "true"
drag, startPoint x: 0, startPoint y: 161, endPoint x: 0, endPoint y: 179, distance: 17.9
click at [0, 178] on div "Acompanhamento Acompanhe a situação das marcações correntes e finalizadas Relat…" at bounding box center [361, 113] width 723 height 427
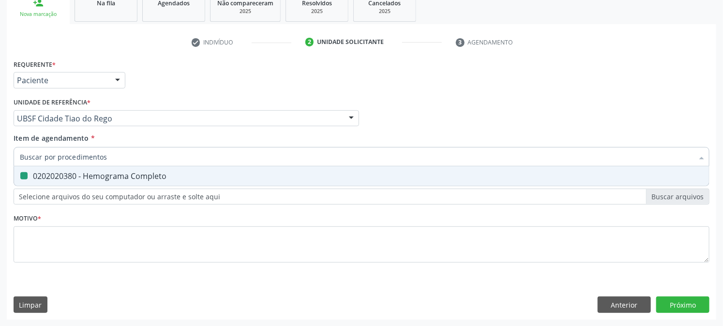
checkbox Completo "false"
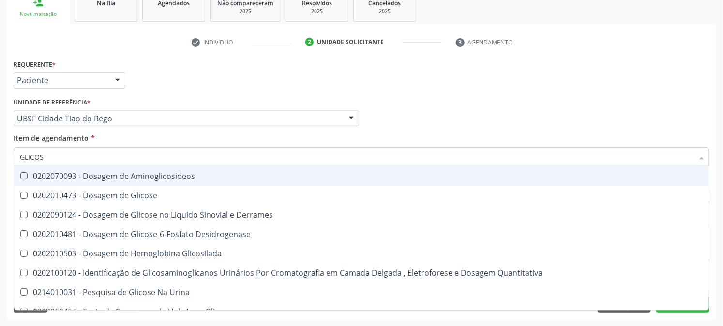
type input "GLICOSE"
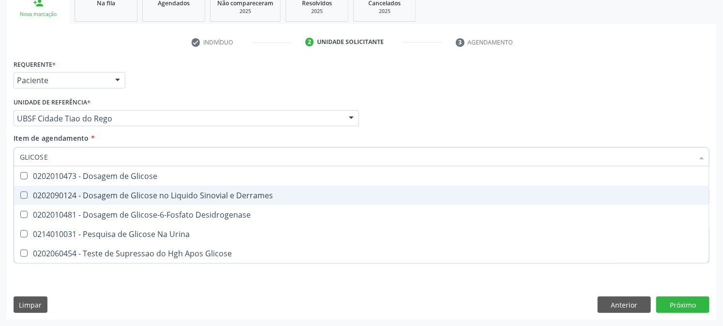
click at [72, 163] on input "GLICOSE" at bounding box center [357, 156] width 674 height 19
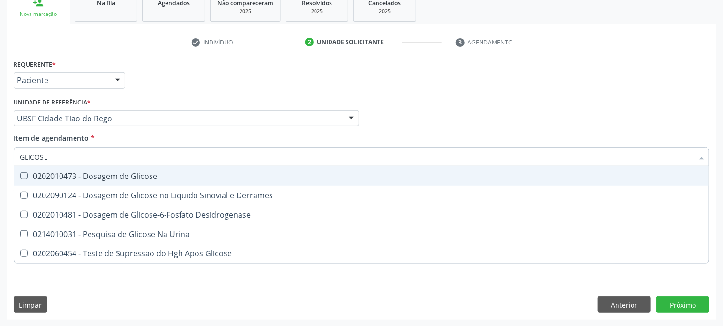
click at [65, 172] on div "0202010473 - Dosagem de Glicose" at bounding box center [362, 176] width 684 height 8
checkbox Glicose "true"
click at [180, 102] on div "Unidade de referência * UBSF Cidade Tiao do Rego UBSF Ligeiro II UBSF Saulo Lea…" at bounding box center [187, 110] width 346 height 31
checkbox Derrames "true"
checkbox Desidrogenase "true"
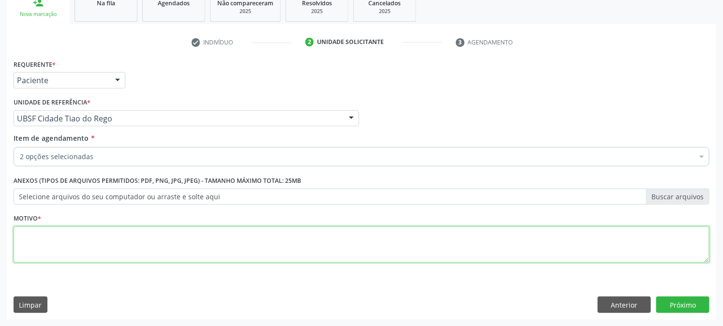
click at [63, 244] on textarea at bounding box center [362, 245] width 696 height 37
type textarea "PRÉ [DATE]"
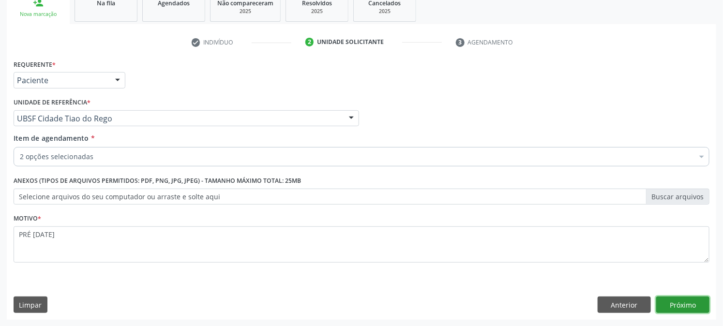
click at [669, 306] on button "Próximo" at bounding box center [683, 305] width 53 height 16
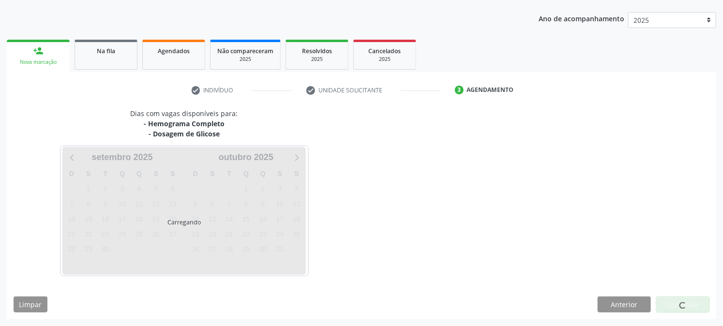
scroll to position [105, 0]
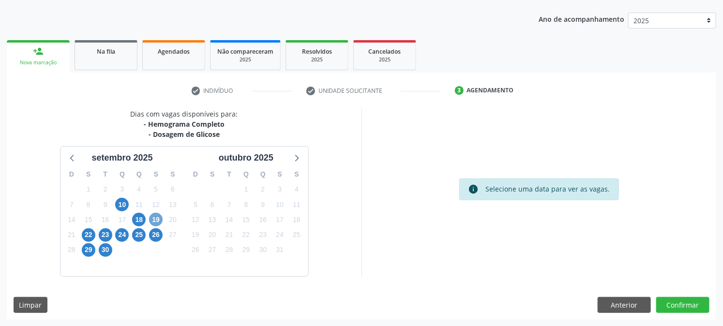
click at [157, 223] on span "19" at bounding box center [156, 220] width 14 height 14
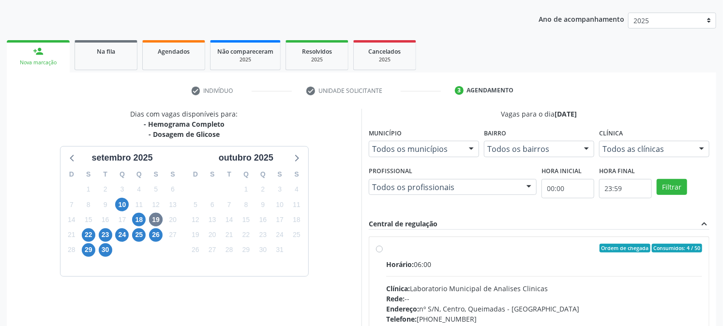
click at [395, 260] on span "Horário:" at bounding box center [400, 264] width 28 height 9
click at [383, 253] on input "Ordem de chegada Consumidos: 4 / 50 Horário: 06:00 Clínica: Laboratorio Municip…" at bounding box center [379, 248] width 7 height 9
radio input "true"
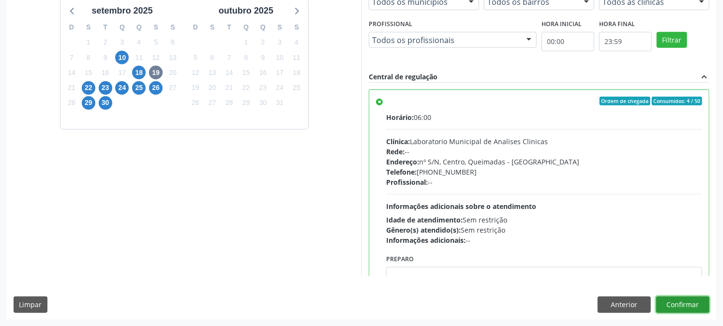
click at [694, 310] on button "Confirmar" at bounding box center [683, 305] width 53 height 16
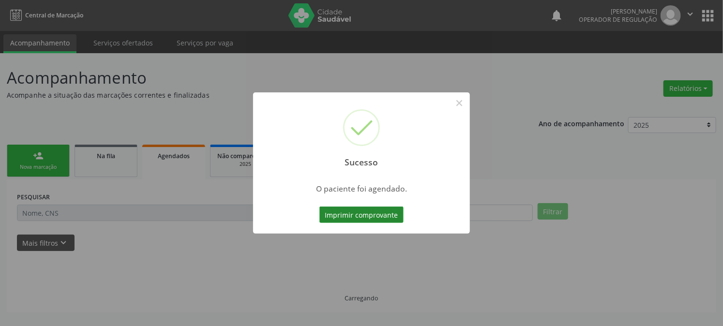
scroll to position [0, 0]
click at [367, 218] on button "Imprimir comprovante" at bounding box center [366, 215] width 84 height 16
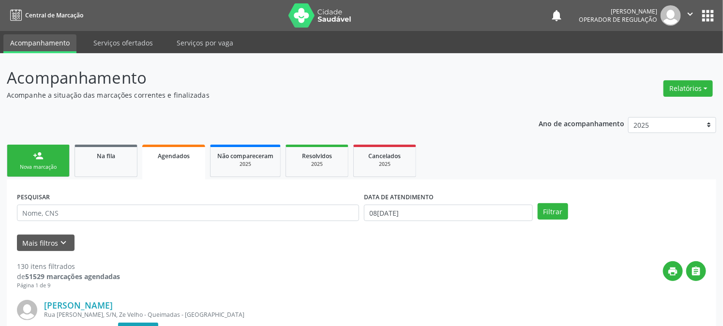
click at [52, 164] on div "Nova marcação" at bounding box center [38, 167] width 48 height 7
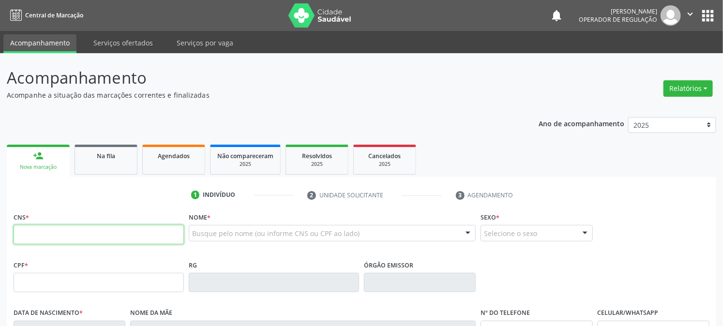
click at [61, 231] on input "text" at bounding box center [99, 234] width 170 height 19
type input "707 6062 4310 4997"
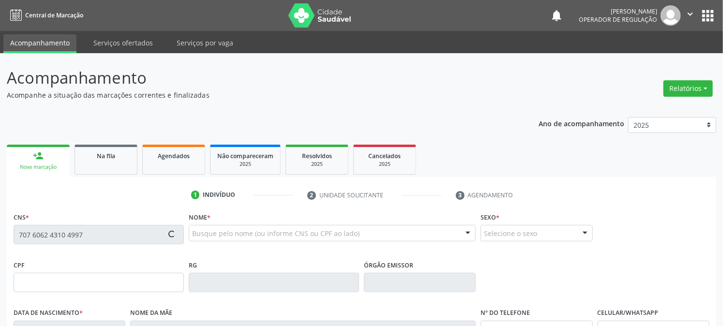
type input "101.213.804-67"
type input "19/01/1990"
type input "Celia Rocha dos Santos"
type input "(83) 99401-1243"
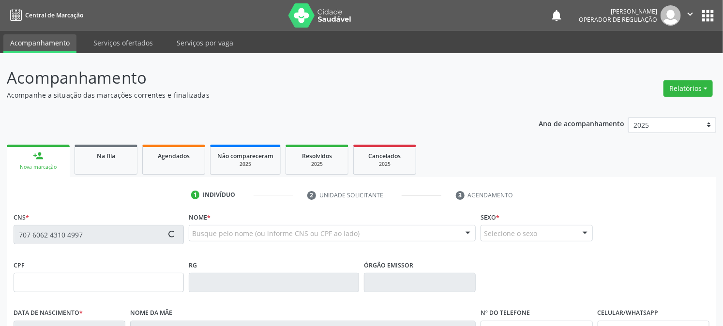
type input "252"
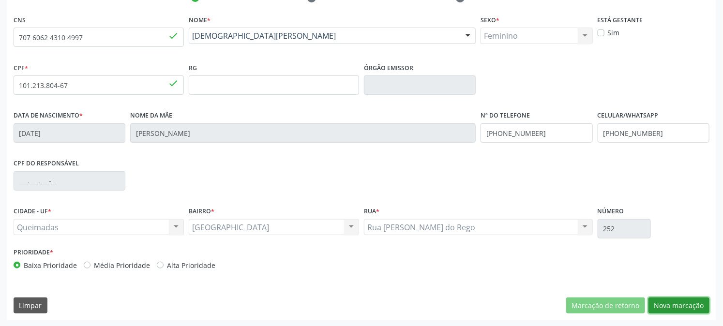
click at [697, 302] on button "Nova marcação" at bounding box center [679, 306] width 61 height 16
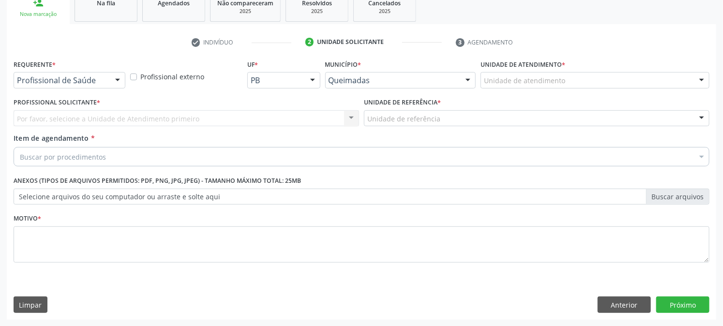
click at [32, 86] on div "Profissional de Saúde" at bounding box center [70, 80] width 112 height 16
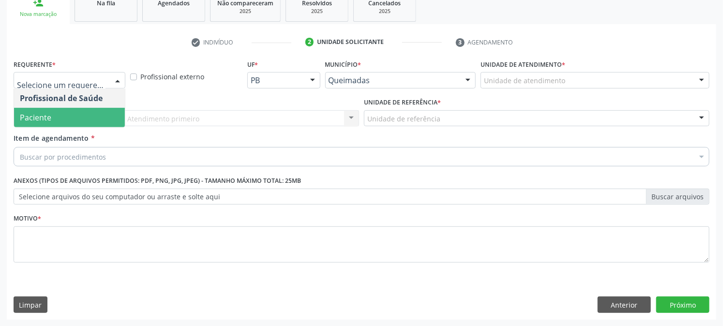
click at [36, 120] on span "Paciente" at bounding box center [35, 117] width 31 height 11
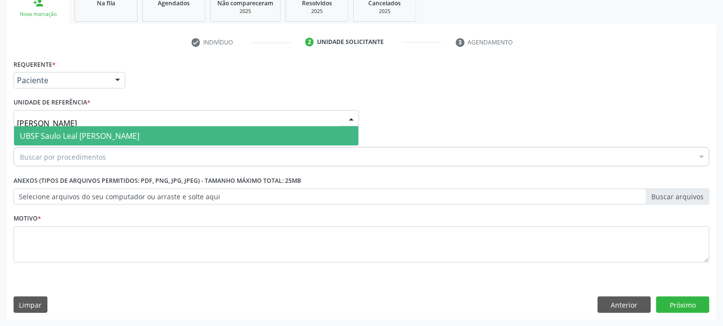
type input "SAULO"
click at [45, 131] on span "UBSF Saulo Leal [PERSON_NAME]" at bounding box center [80, 136] width 120 height 11
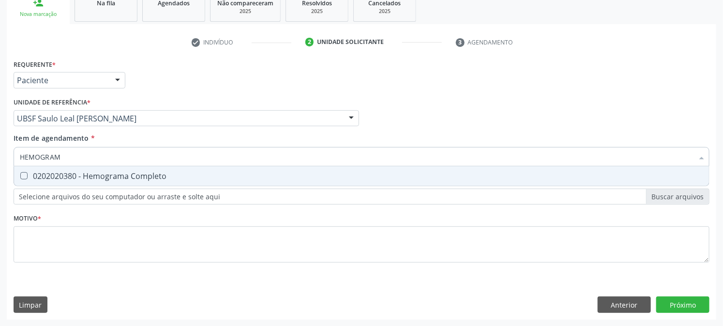
type input "HEMOGRAMA"
click at [53, 177] on div "0202020380 - Hemograma Completo" at bounding box center [362, 176] width 684 height 8
checkbox Completo "true"
drag, startPoint x: 70, startPoint y: 155, endPoint x: 0, endPoint y: 172, distance: 71.8
click at [0, 169] on div "Acompanhamento Acompanhe a situação das marcações correntes e finalizadas Relat…" at bounding box center [361, 113] width 723 height 427
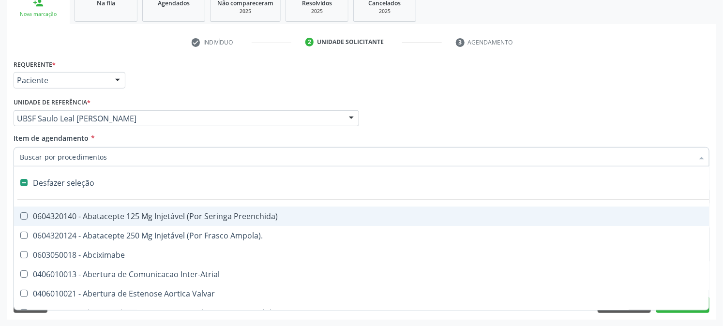
checkbox Preenchida\) "false"
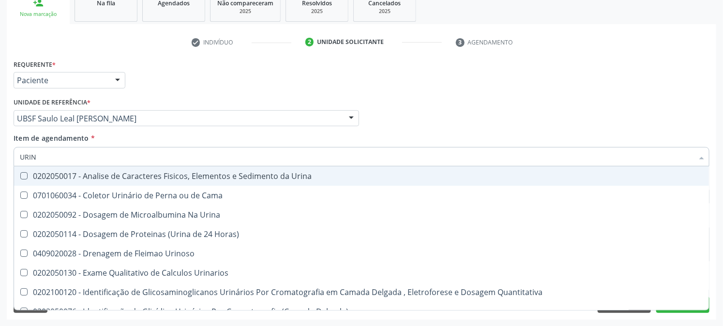
type input "URINA"
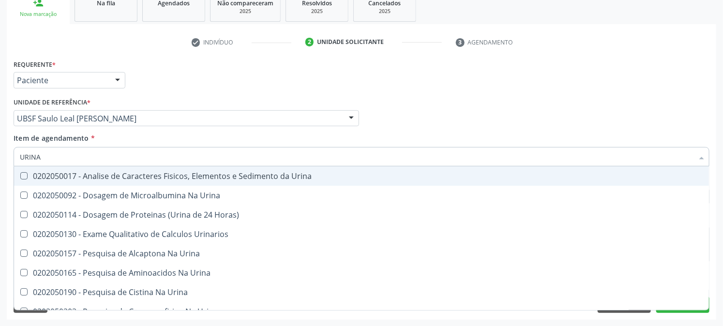
click at [36, 178] on div "0202050017 - Analise de Caracteres Fisicos, Elementos e Sedimento da Urina" at bounding box center [362, 176] width 684 height 8
checkbox Urina "true"
click at [185, 93] on div "Requerente * Paciente Profissional de Saúde Paciente Nenhum resultado encontrad…" at bounding box center [361, 76] width 701 height 38
checkbox Urina "true"
checkbox Horas\) "true"
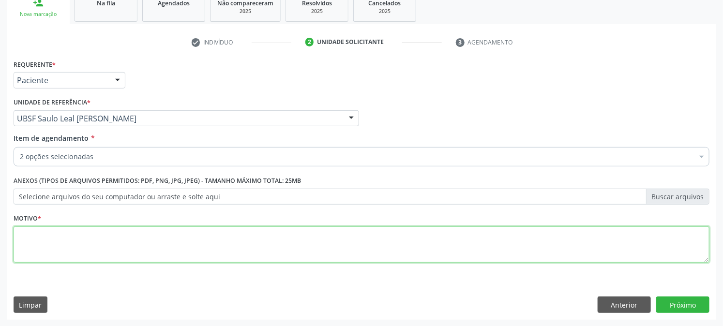
click at [83, 234] on textarea at bounding box center [362, 245] width 696 height 37
type textarea "PRÉ [DATE]"
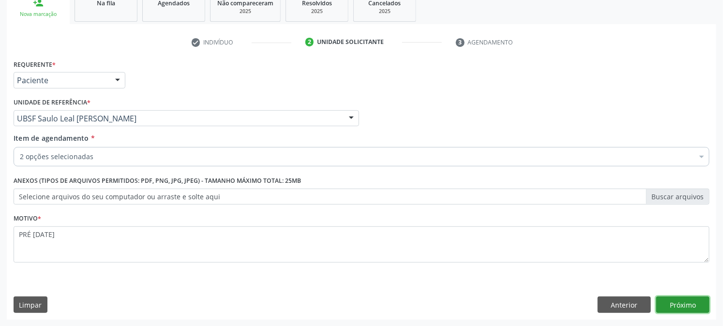
click at [694, 308] on button "Próximo" at bounding box center [683, 305] width 53 height 16
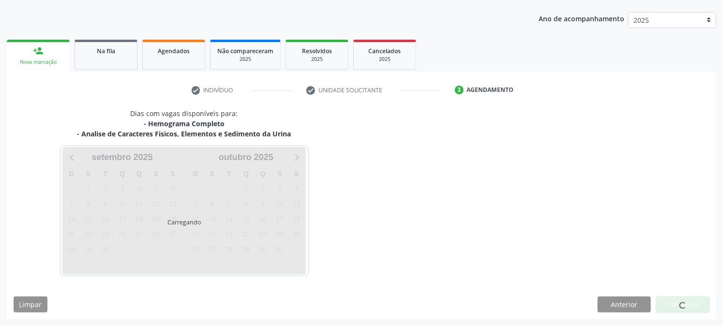
scroll to position [105, 0]
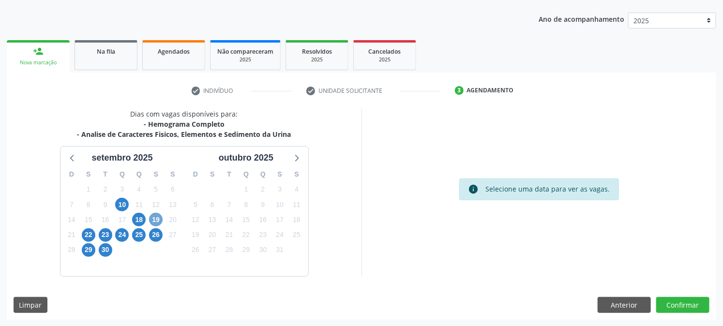
click at [155, 218] on span "19" at bounding box center [156, 220] width 14 height 14
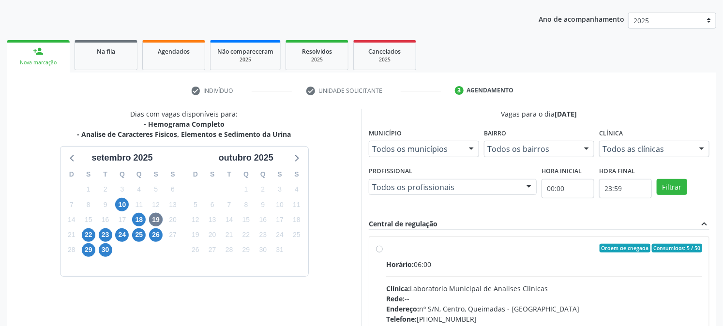
click at [384, 249] on div "Ordem de chegada Consumidos: 5 / 50 Horário: 06:00 Clínica: Laboratorio Municip…" at bounding box center [539, 318] width 326 height 149
radio input "true"
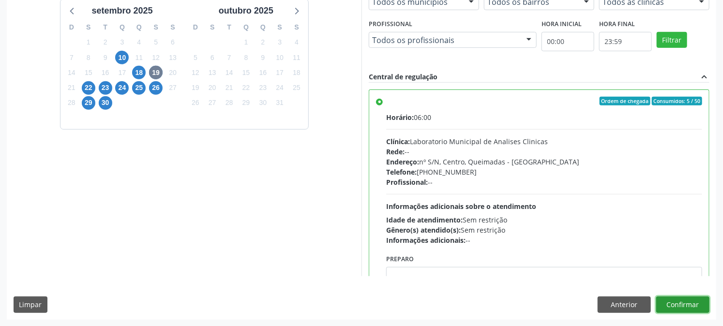
click at [696, 306] on button "Confirmar" at bounding box center [683, 305] width 53 height 16
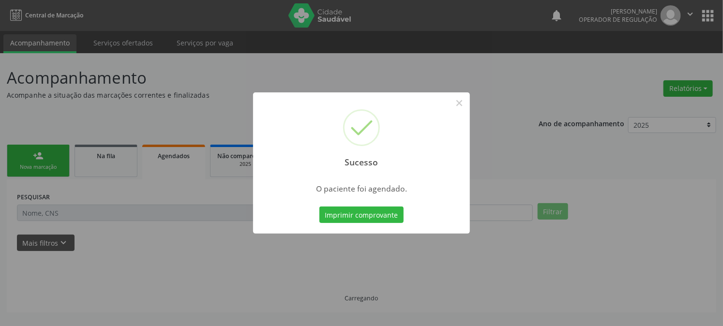
scroll to position [0, 0]
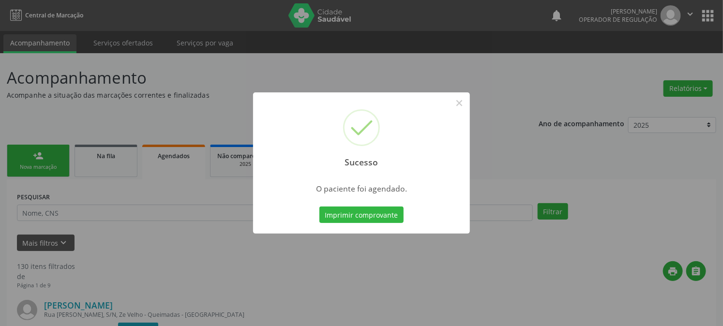
click at [320, 207] on button "Imprimir comprovante" at bounding box center [362, 215] width 84 height 16
